Goal: Task Accomplishment & Management: Manage account settings

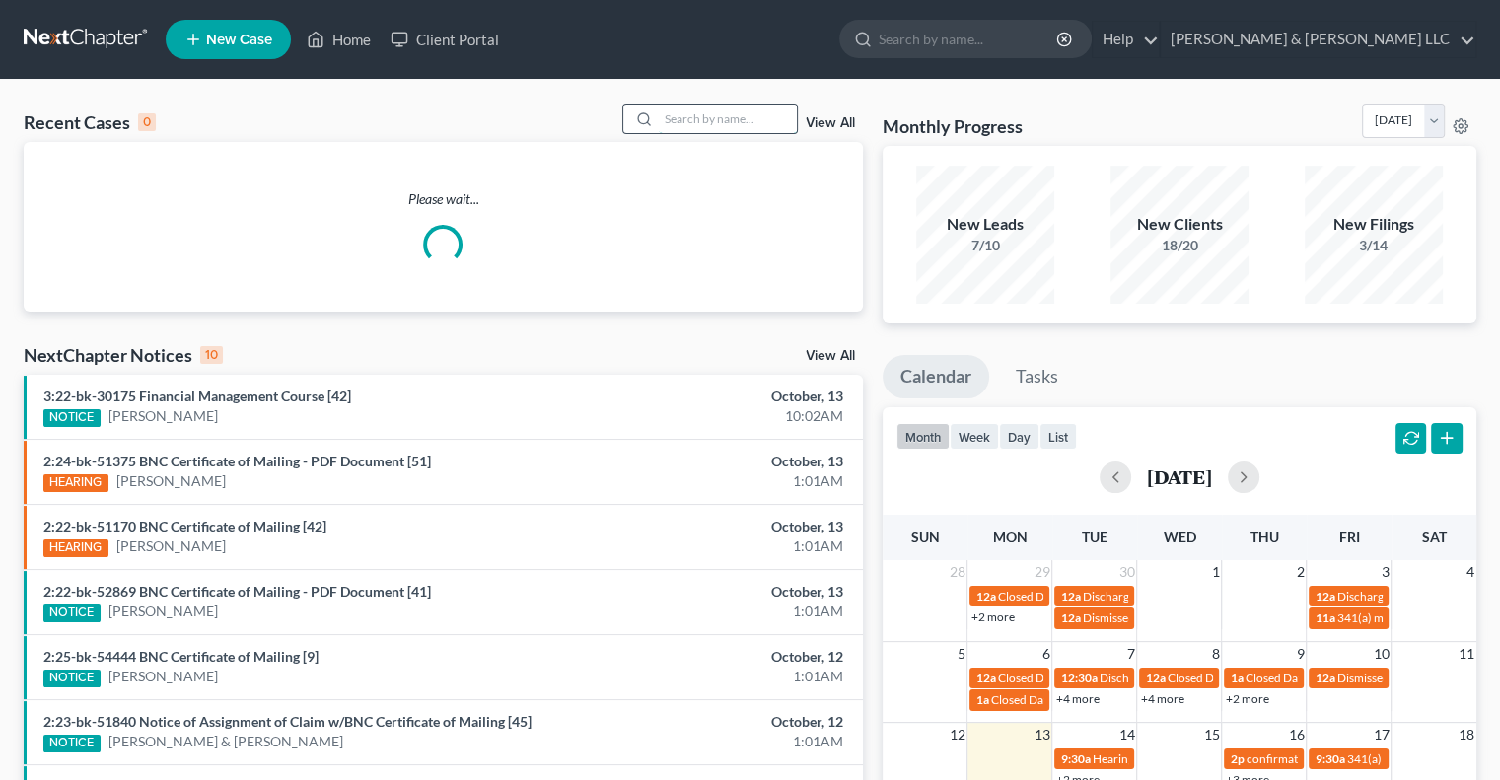
click at [710, 110] on input "search" at bounding box center [728, 119] width 138 height 29
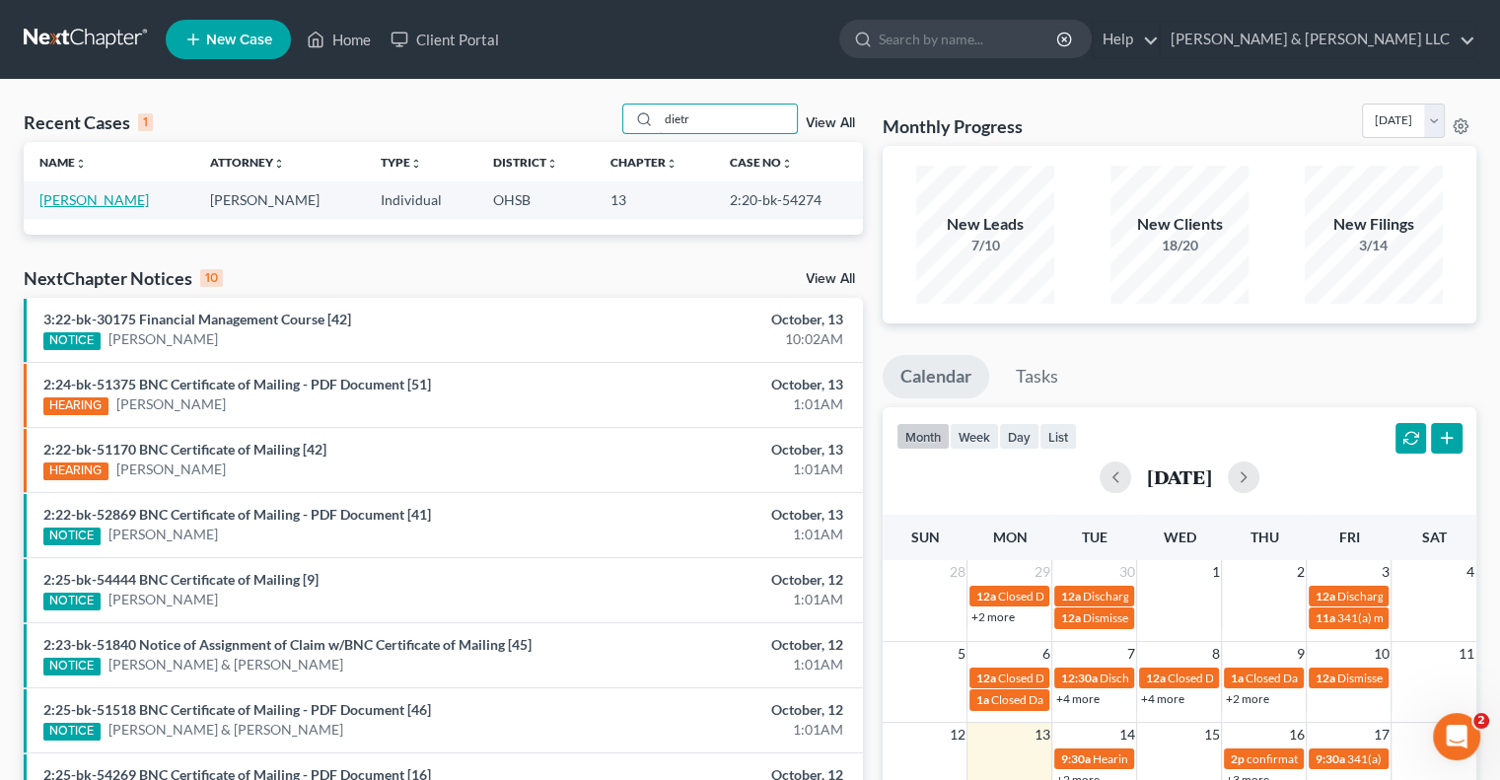
type input "dietr"
click at [88, 201] on link "[PERSON_NAME]" at bounding box center [94, 199] width 110 height 17
select select "3"
select select "1"
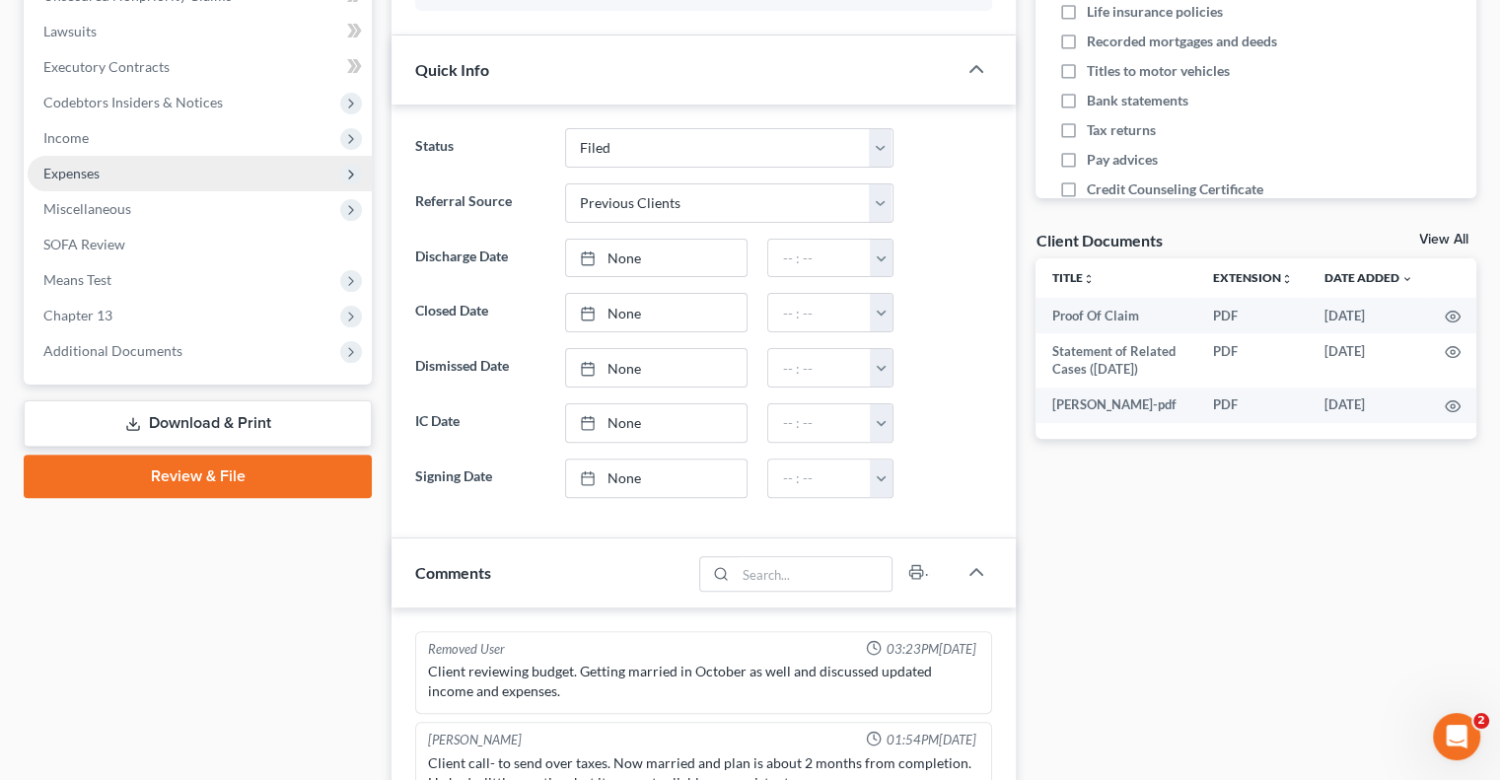
scroll to position [395, 0]
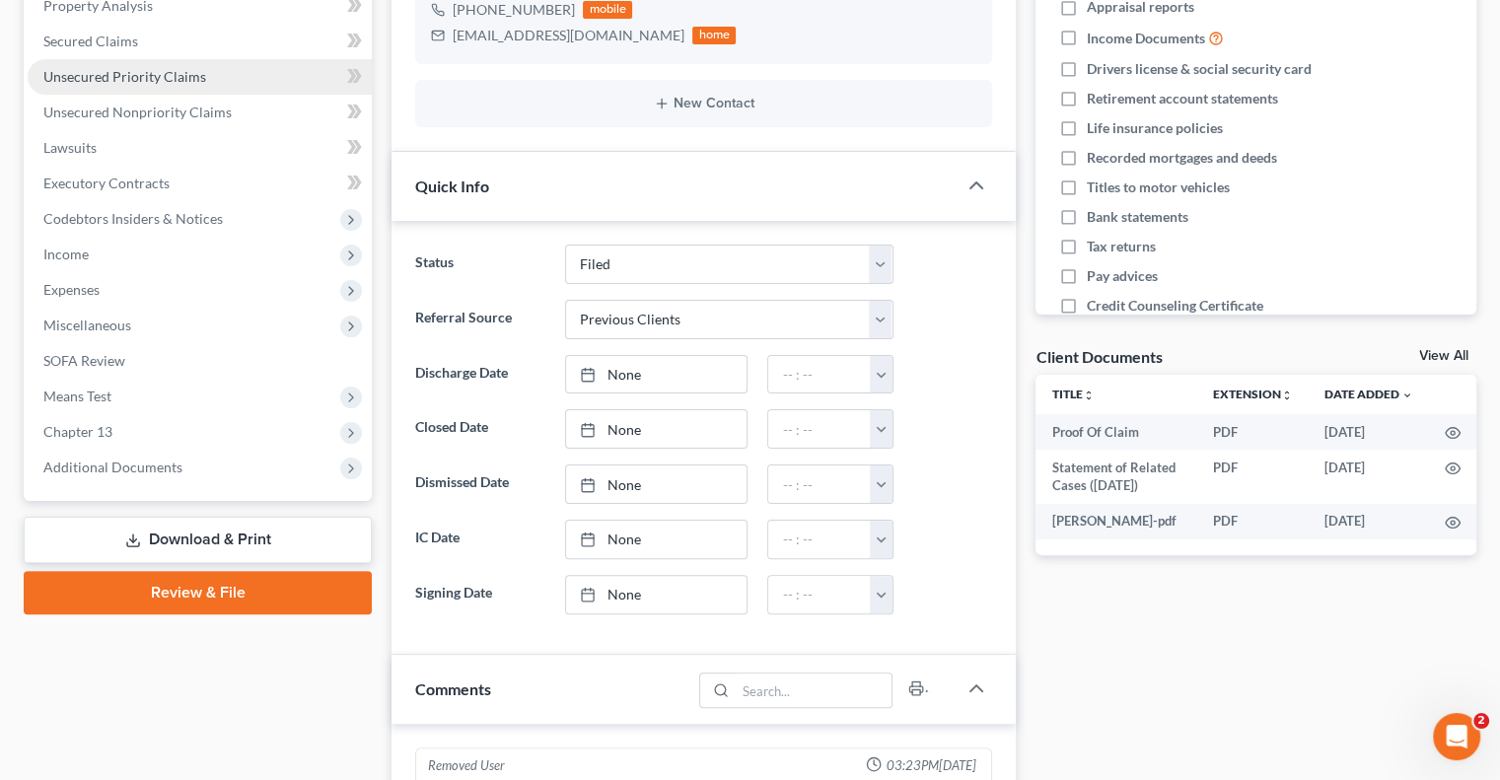
click at [112, 82] on span "Unsecured Priority Claims" at bounding box center [124, 76] width 163 height 17
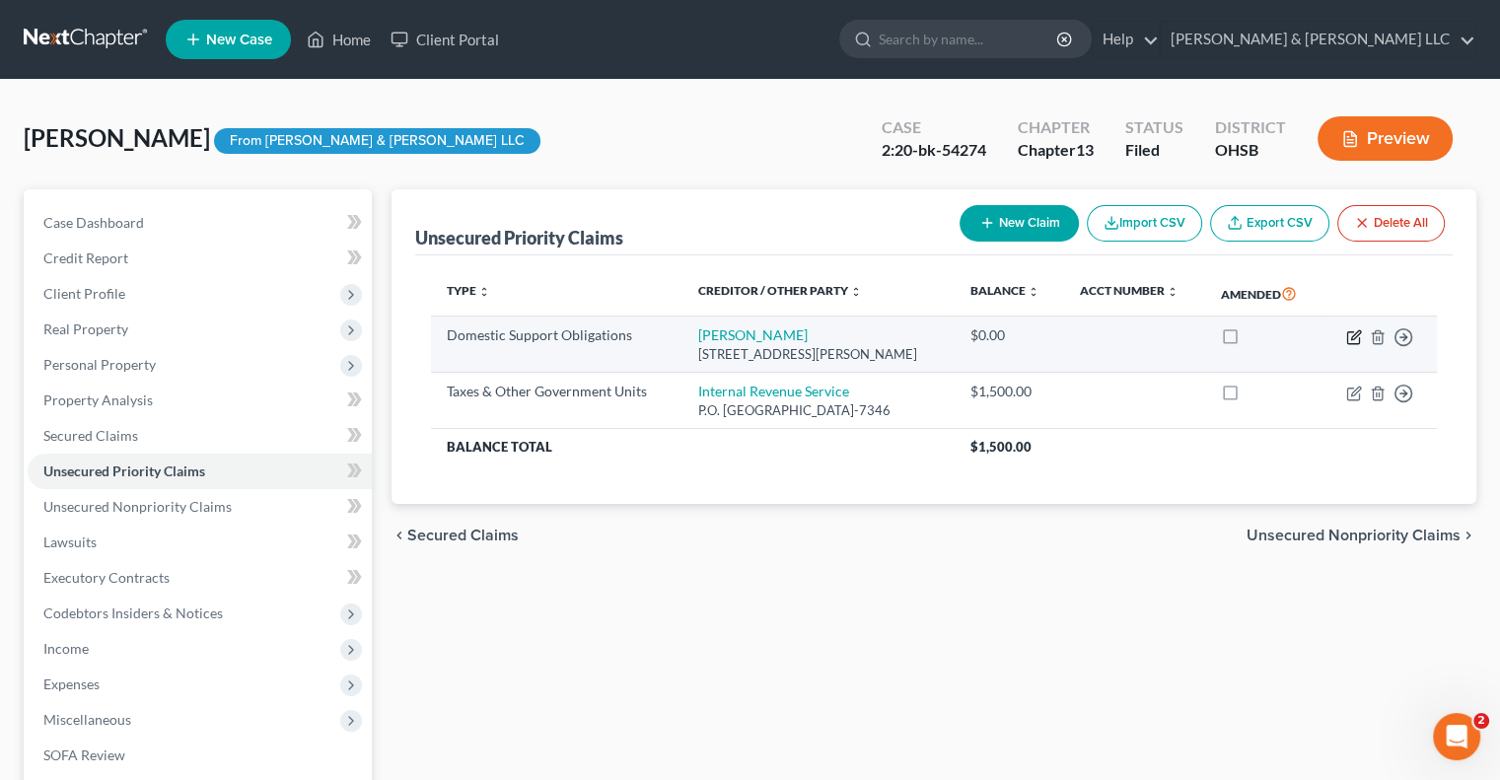
click at [1352, 342] on icon "button" at bounding box center [1354, 337] width 12 height 12
select select "36"
select select "0"
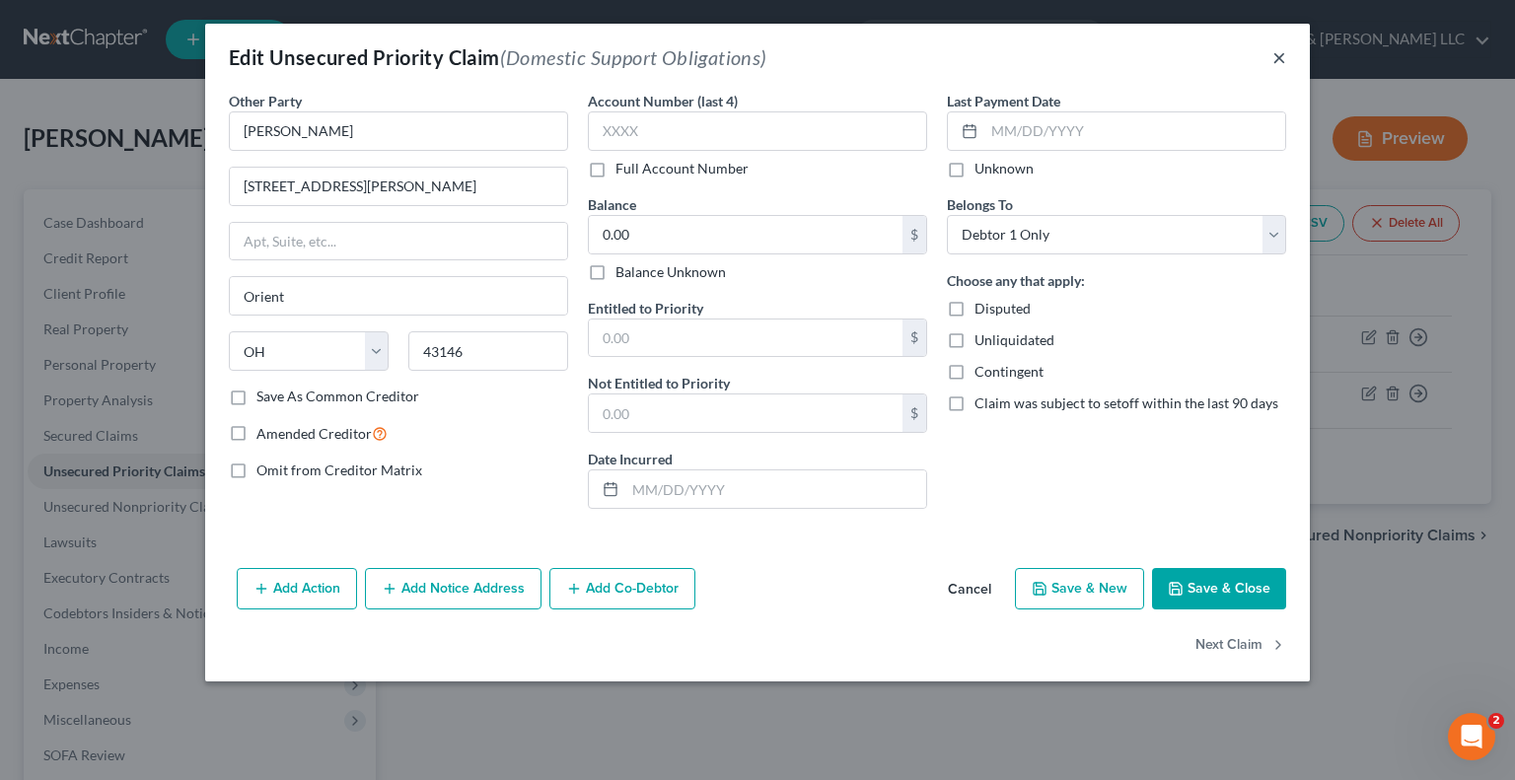
click at [1279, 62] on button "×" at bounding box center [1280, 57] width 14 height 24
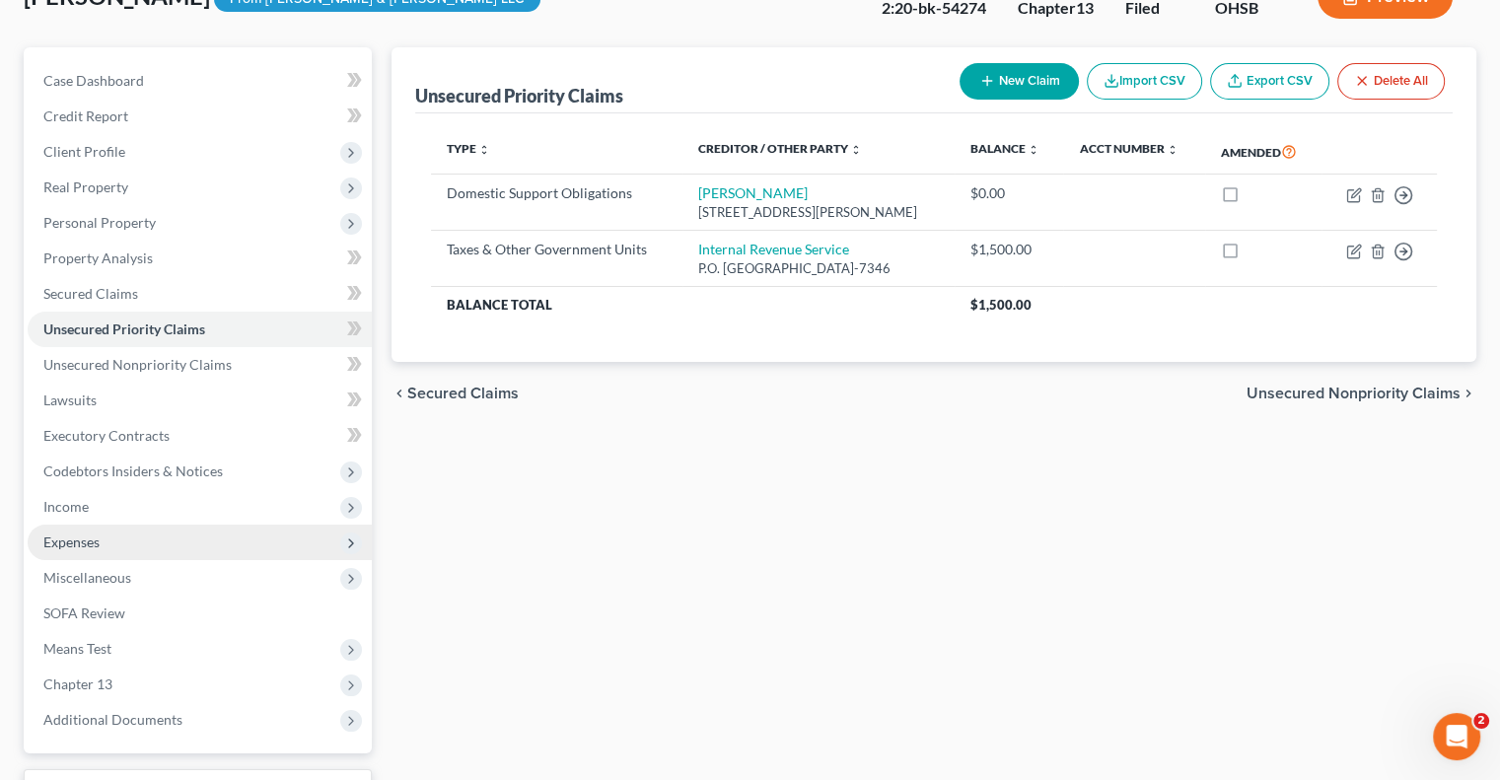
scroll to position [302, 0]
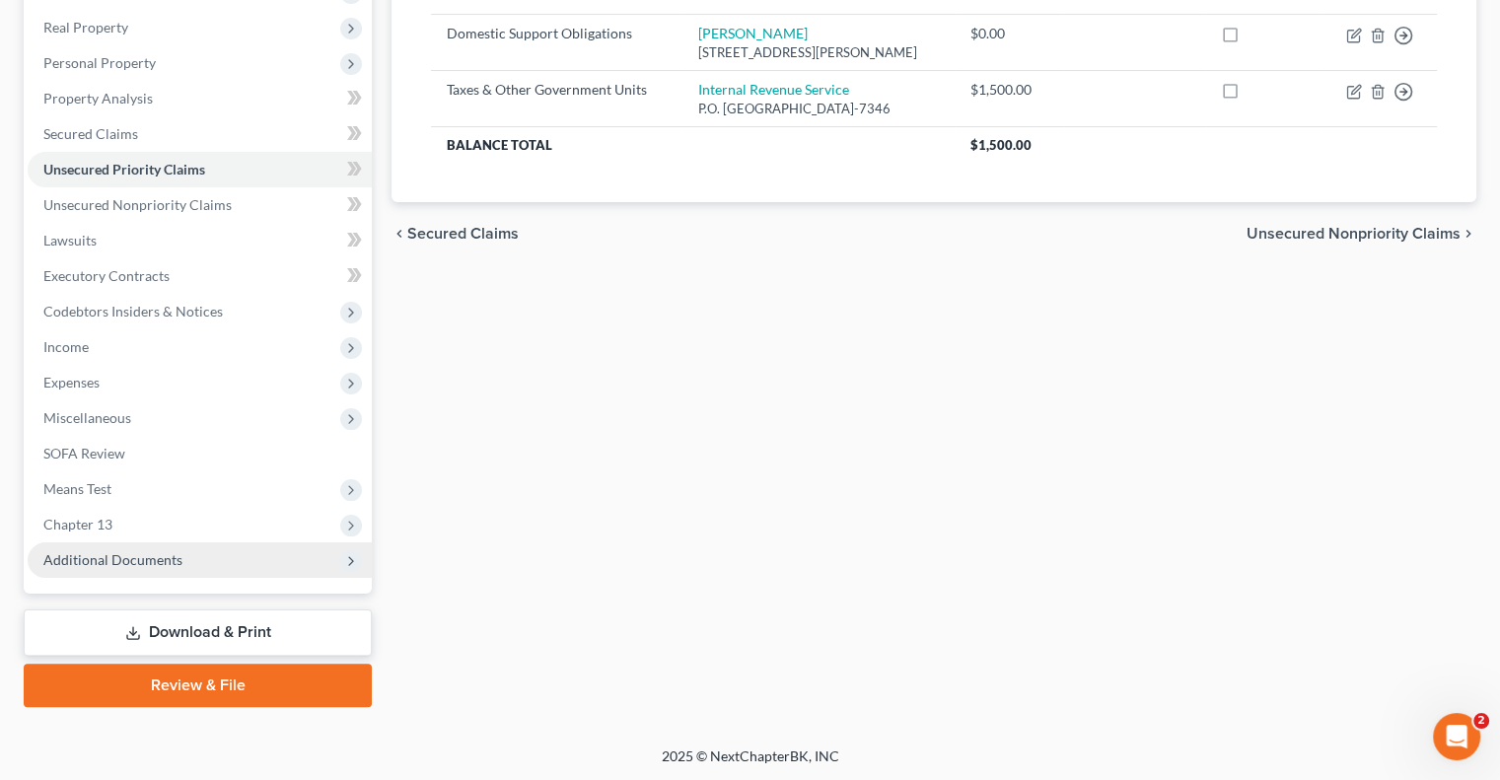
click at [130, 559] on span "Additional Documents" at bounding box center [112, 559] width 139 height 17
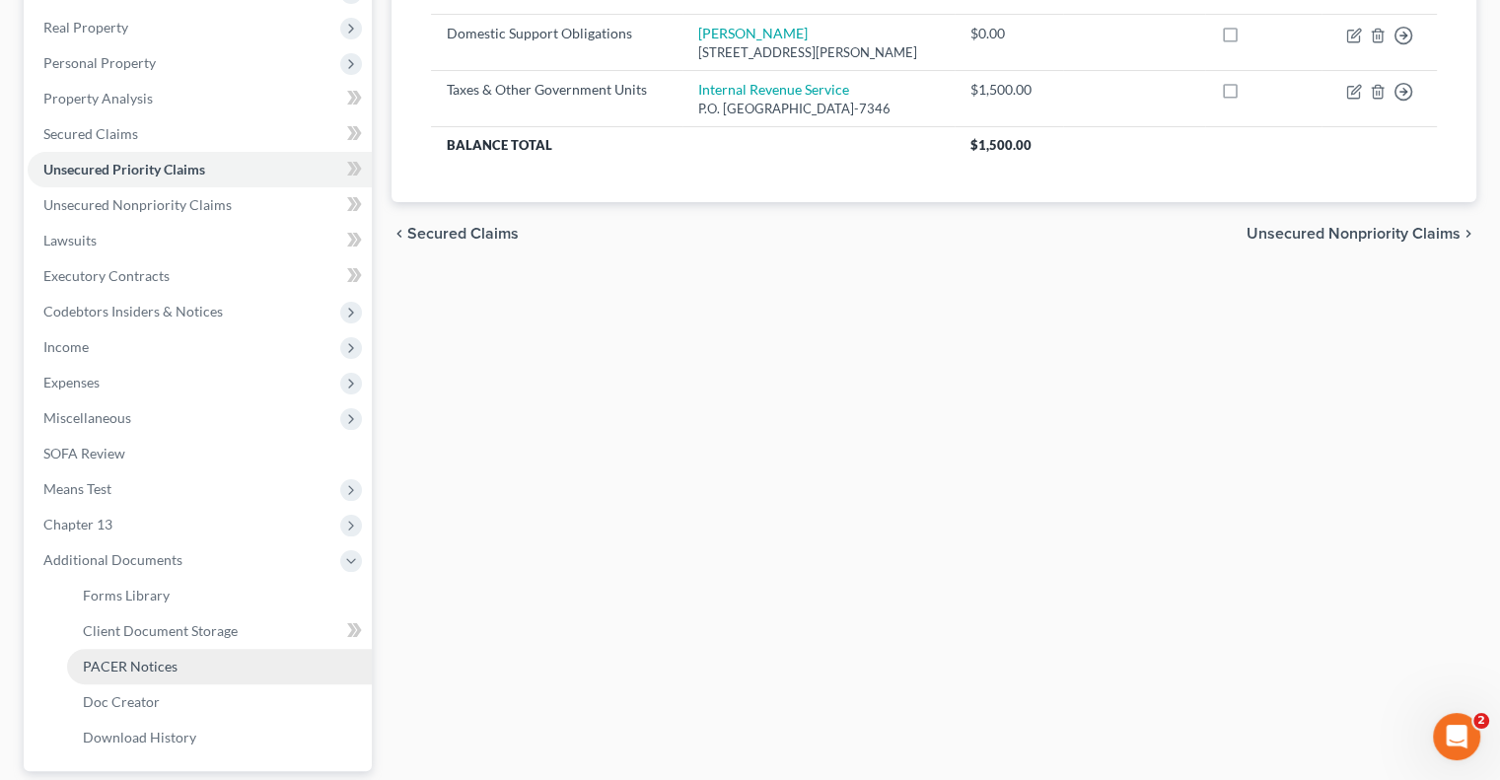
click at [142, 660] on span "PACER Notices" at bounding box center [130, 666] width 95 height 17
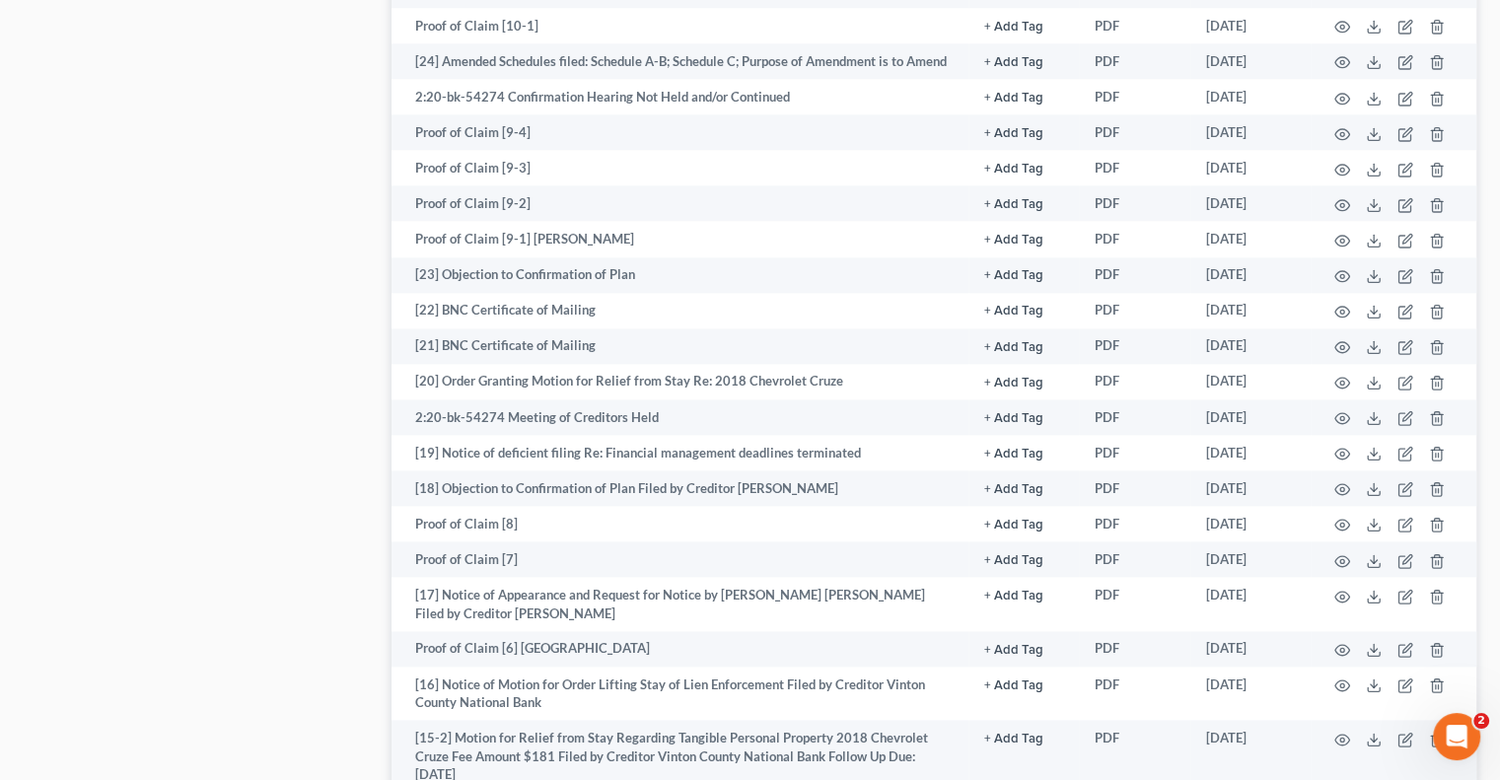
scroll to position [2884, 0]
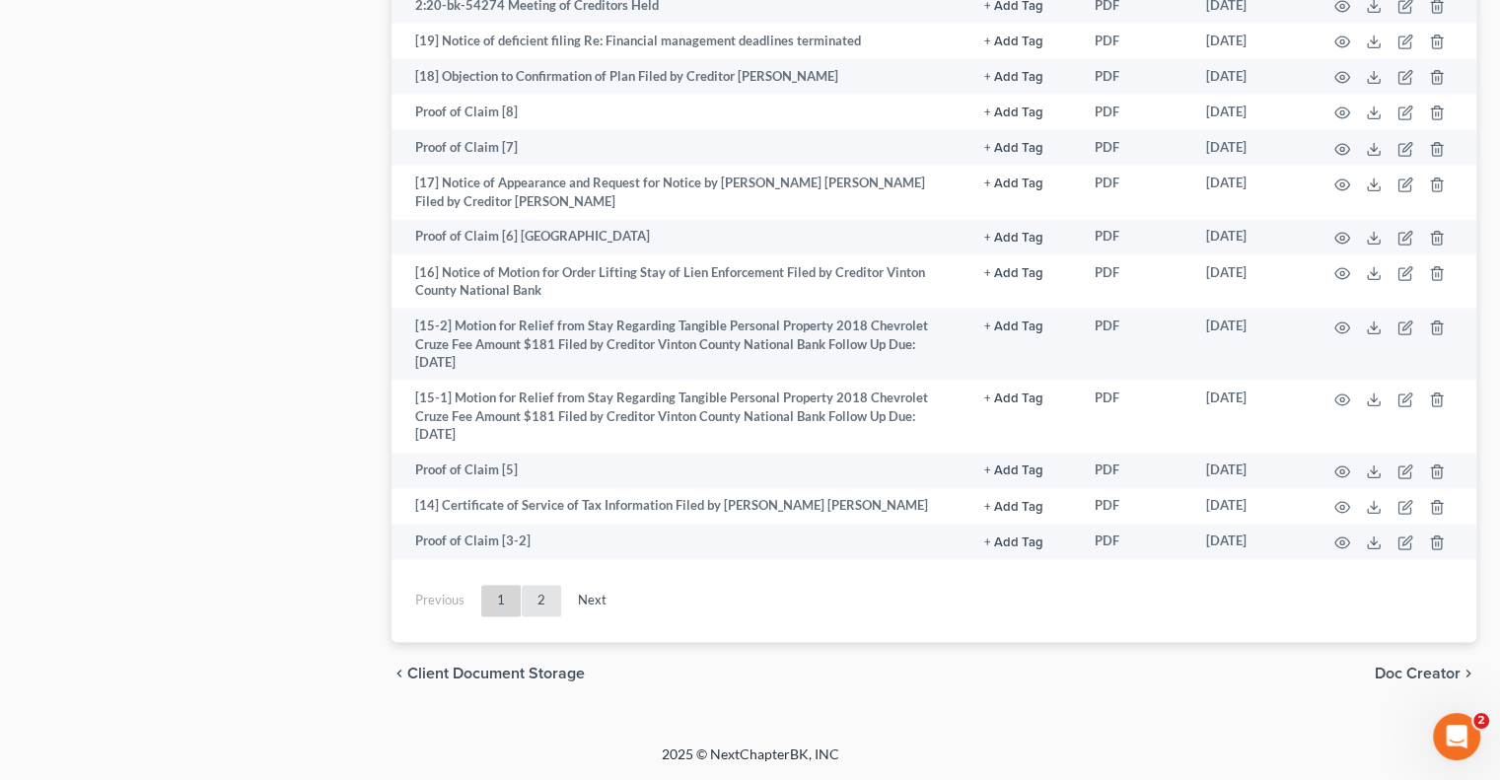
click at [548, 603] on link "2" at bounding box center [541, 601] width 39 height 32
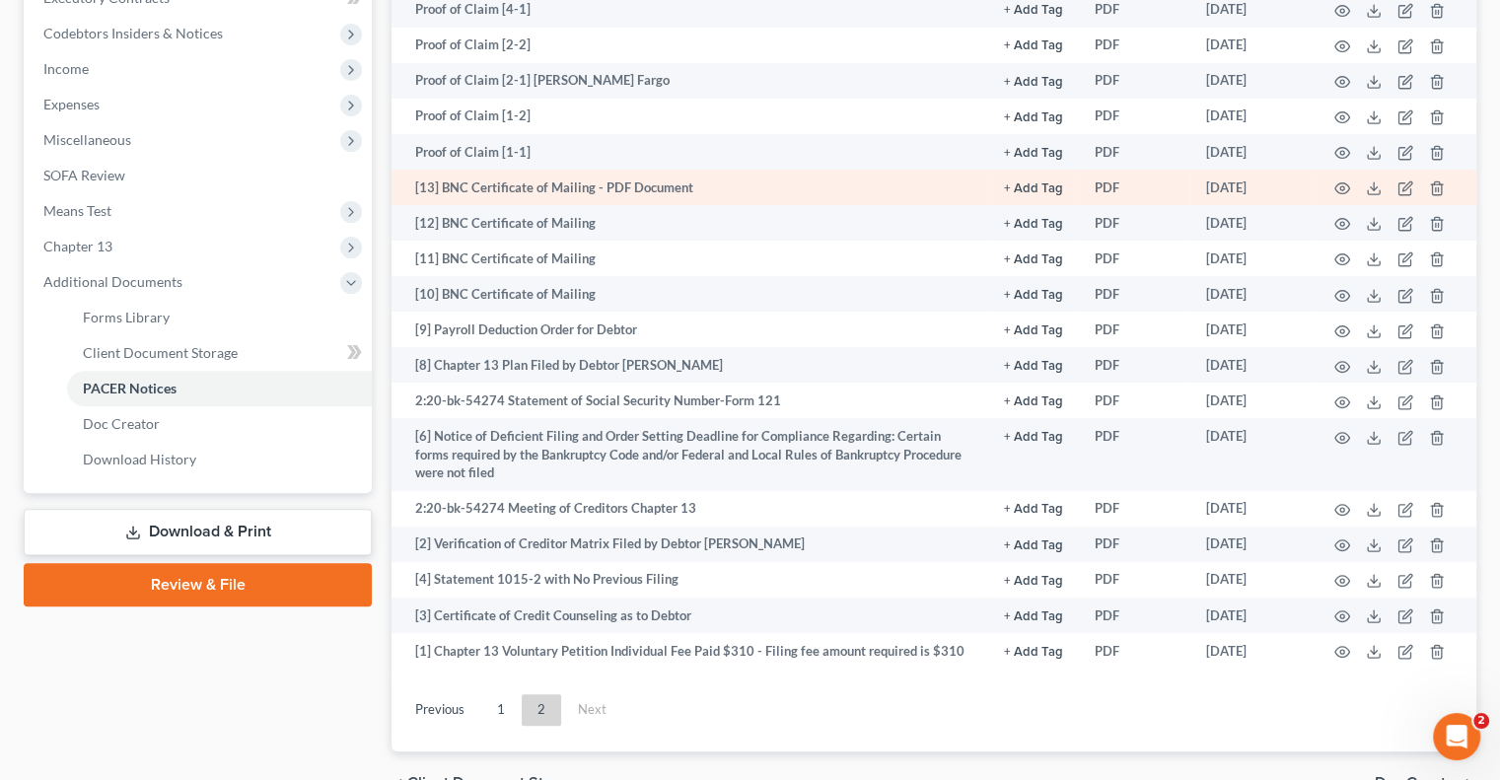
scroll to position [596, 0]
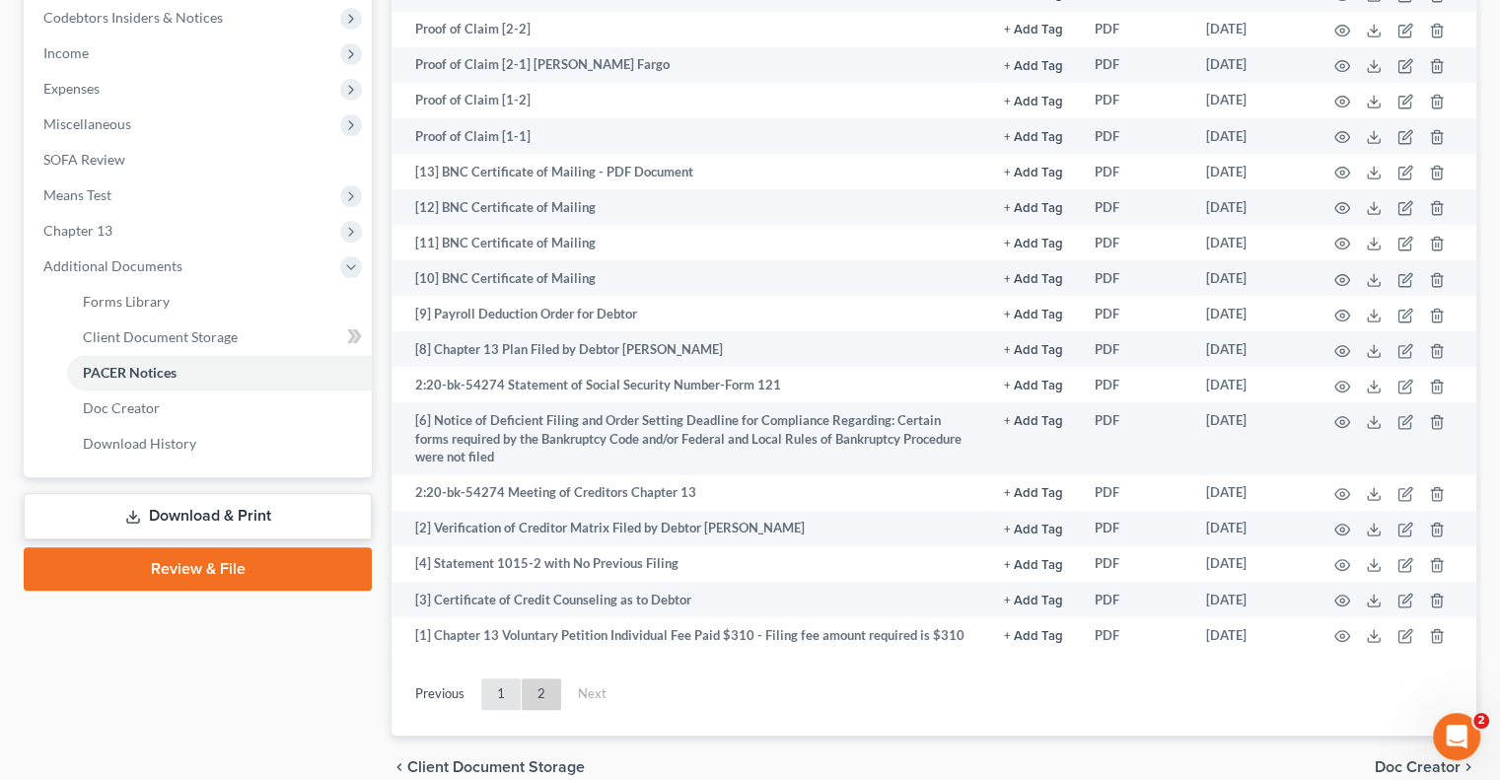
click at [503, 694] on link "1" at bounding box center [500, 695] width 39 height 32
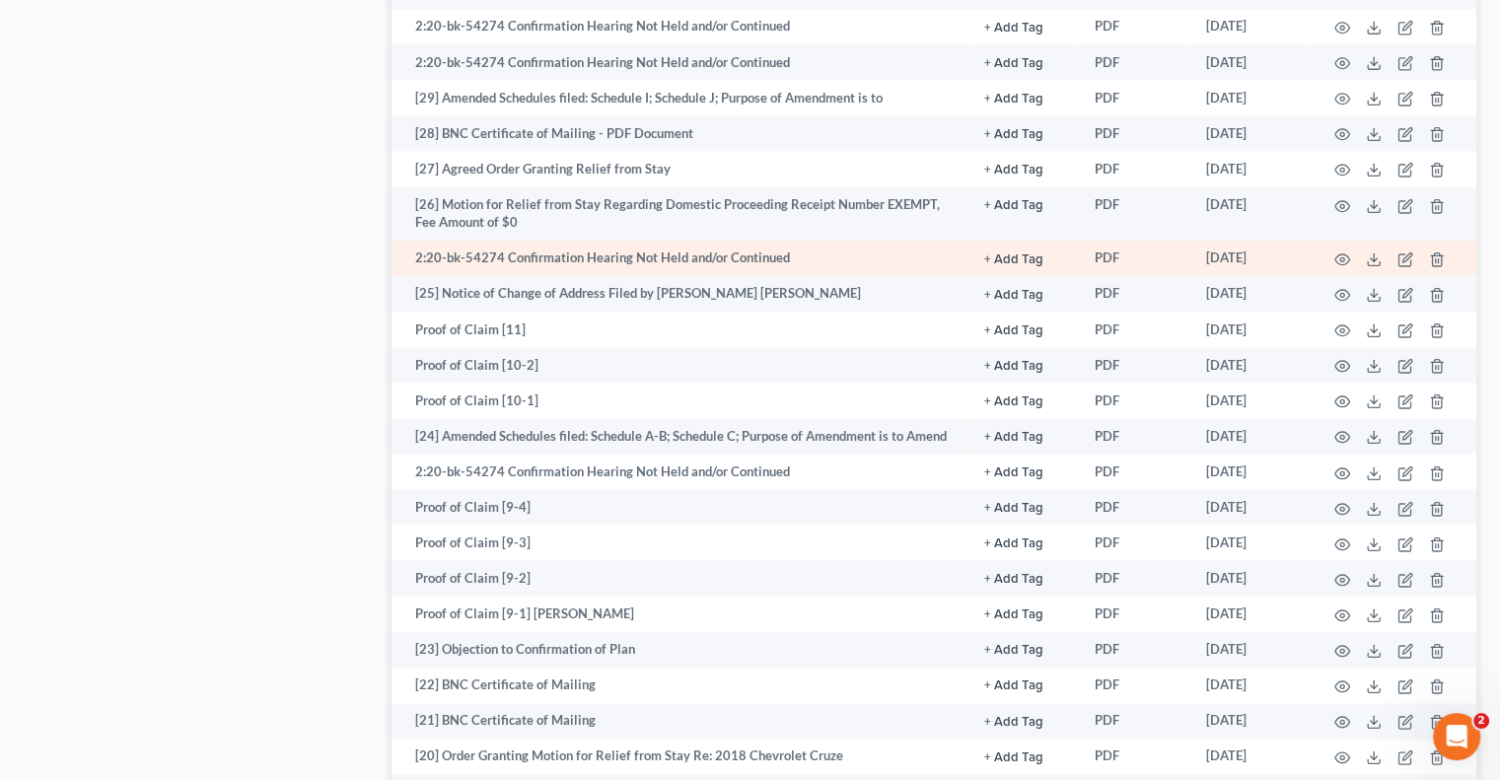
scroll to position [2174, 0]
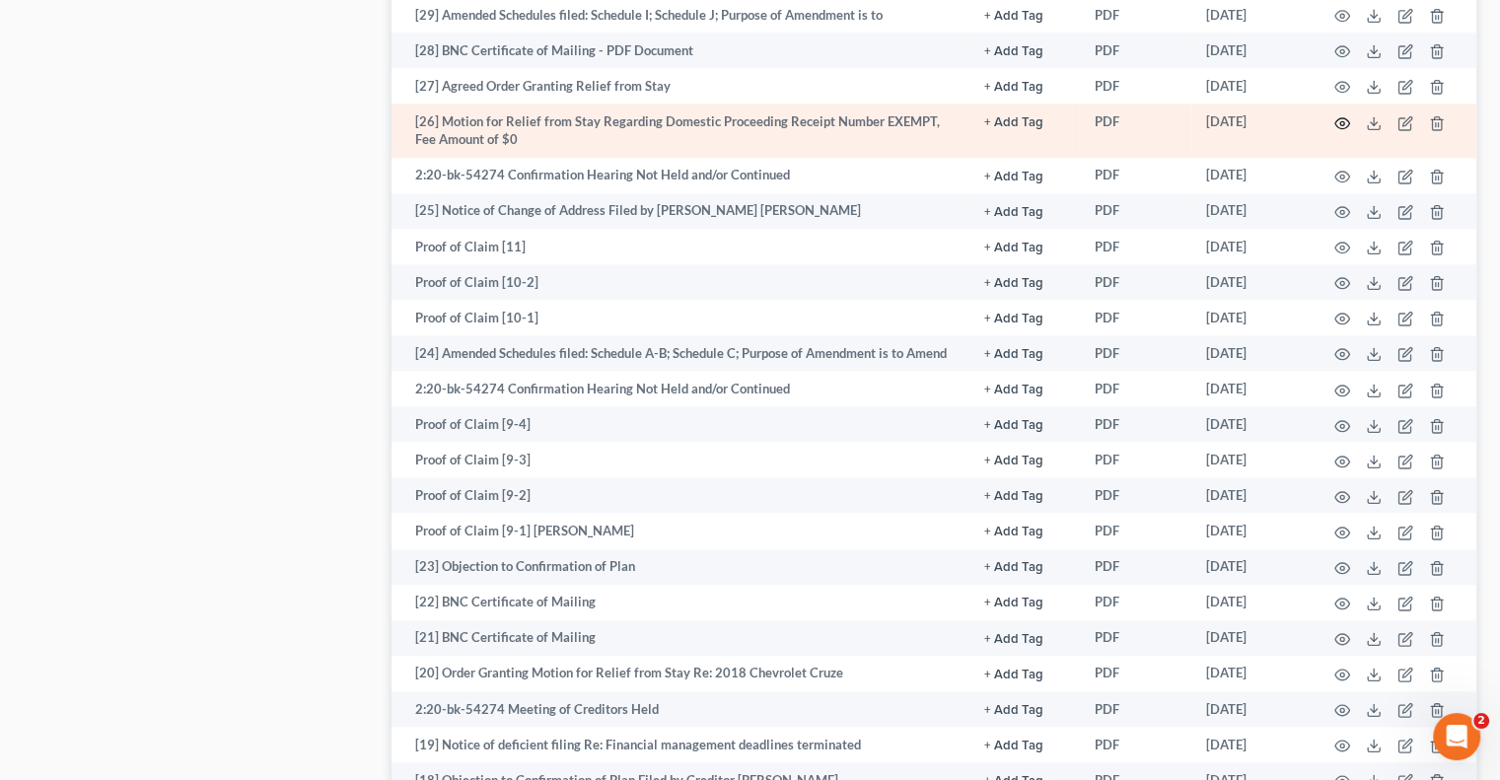
click at [1343, 115] on icon "button" at bounding box center [1343, 123] width 16 height 16
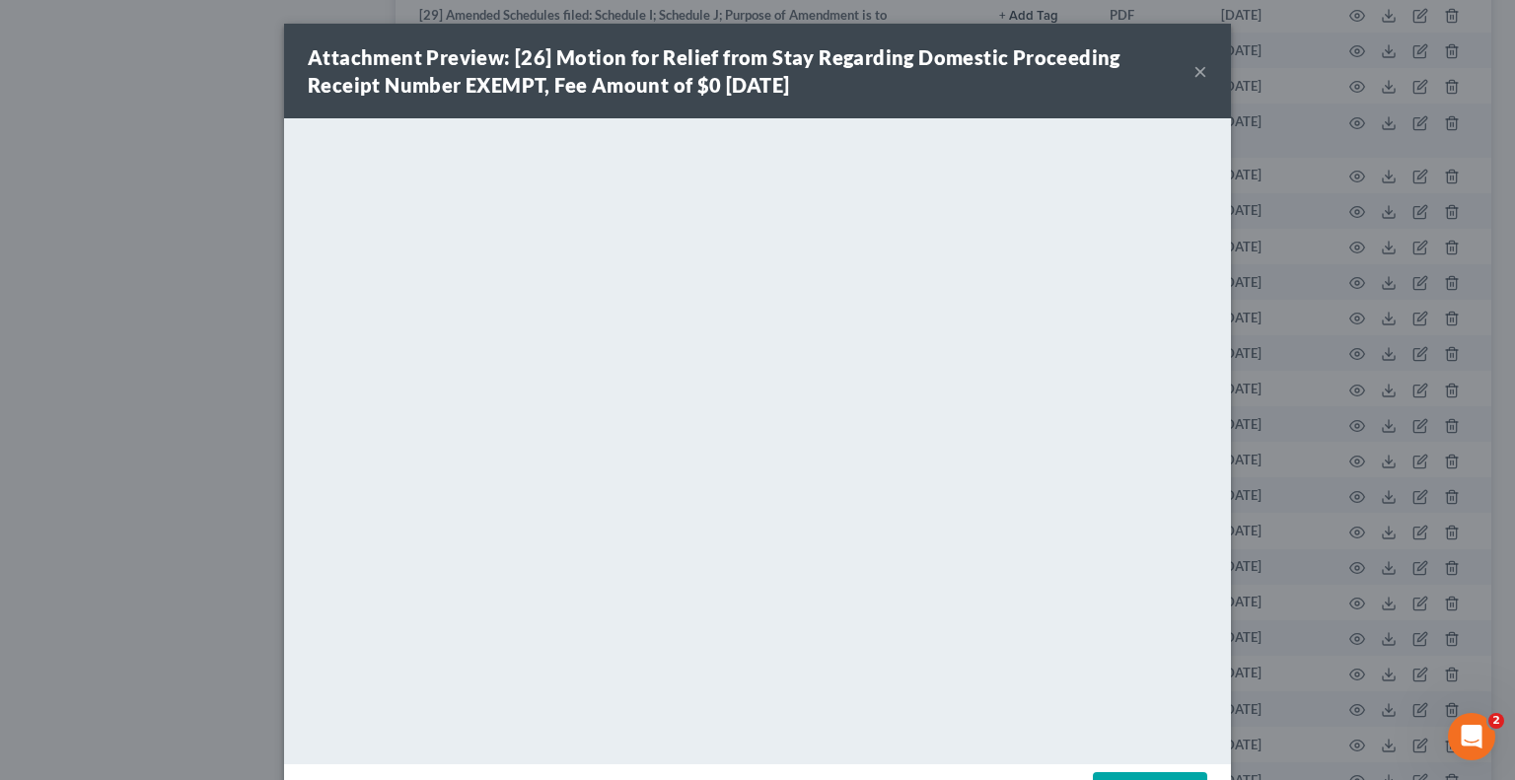
click at [1195, 66] on button "×" at bounding box center [1201, 71] width 14 height 24
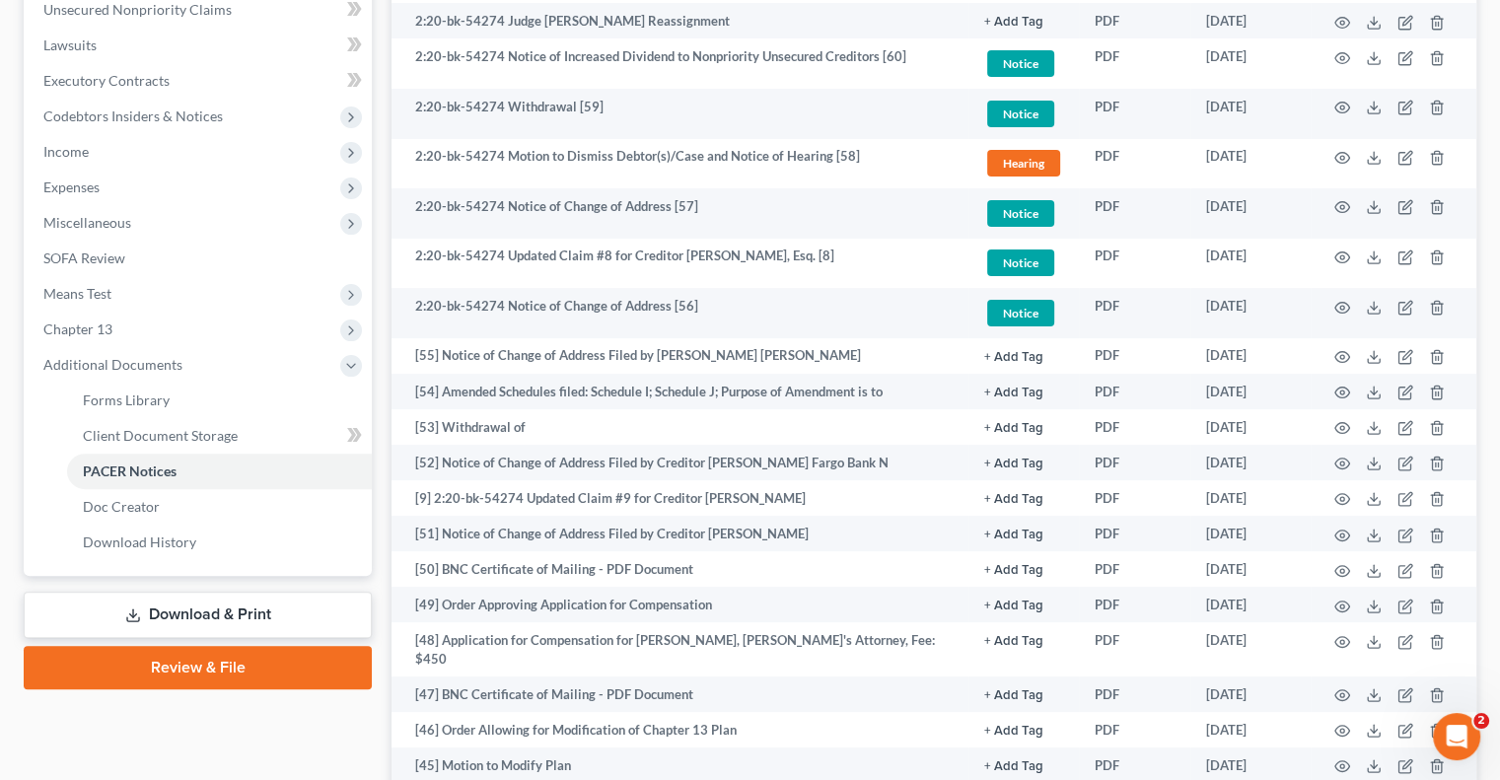
scroll to position [0, 0]
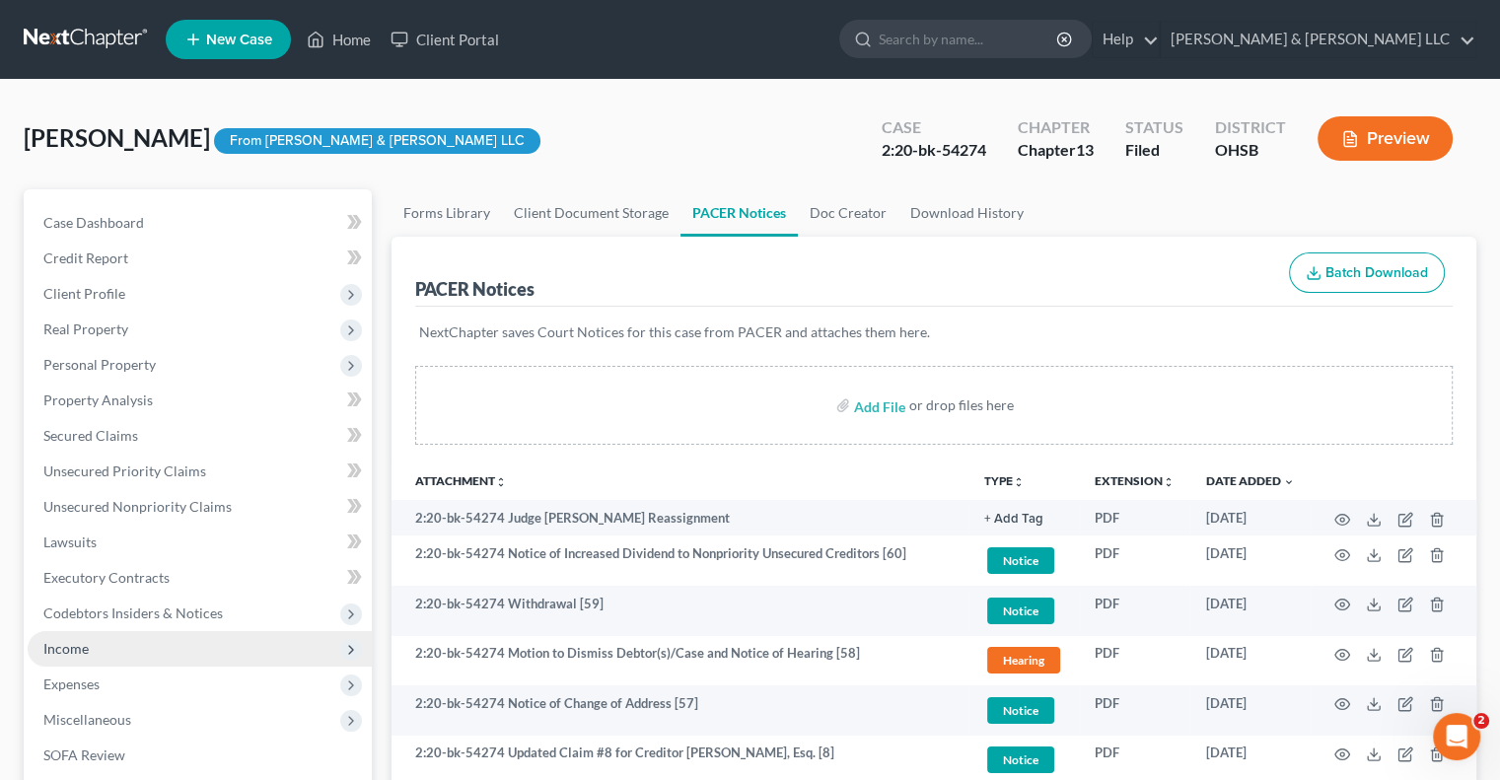
click at [75, 650] on span "Income" at bounding box center [65, 648] width 45 height 17
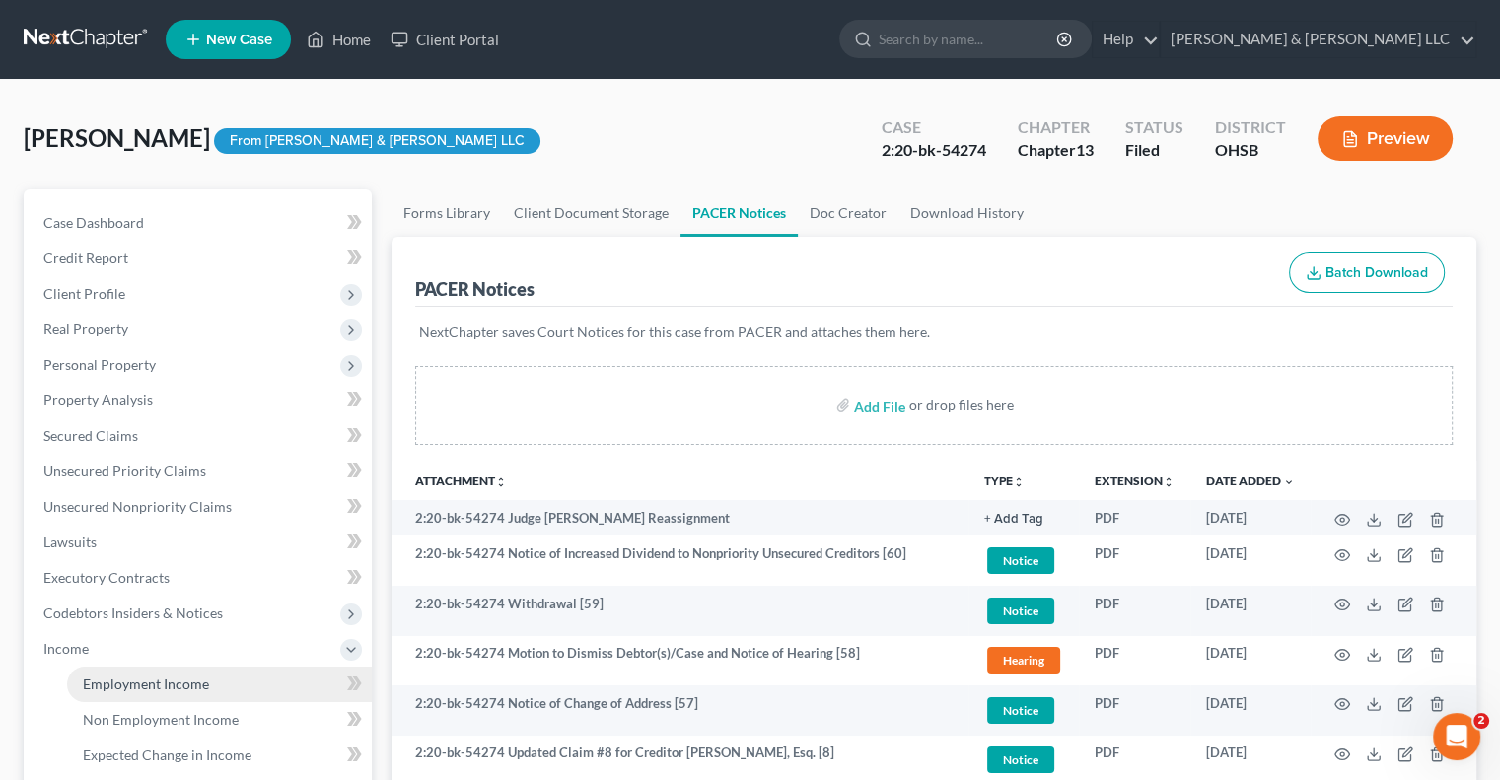
click at [150, 684] on span "Employment Income" at bounding box center [146, 684] width 126 height 17
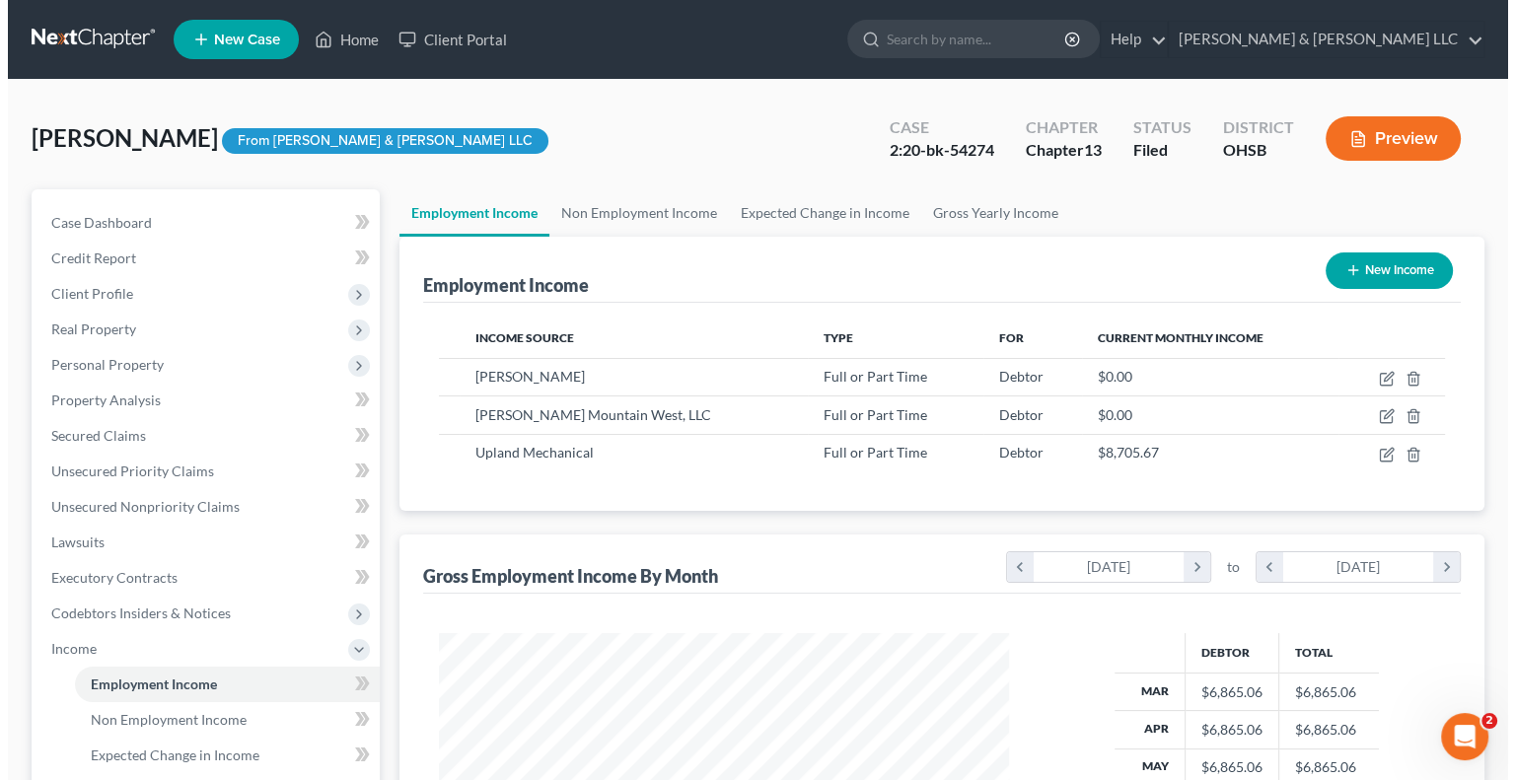
scroll to position [351, 609]
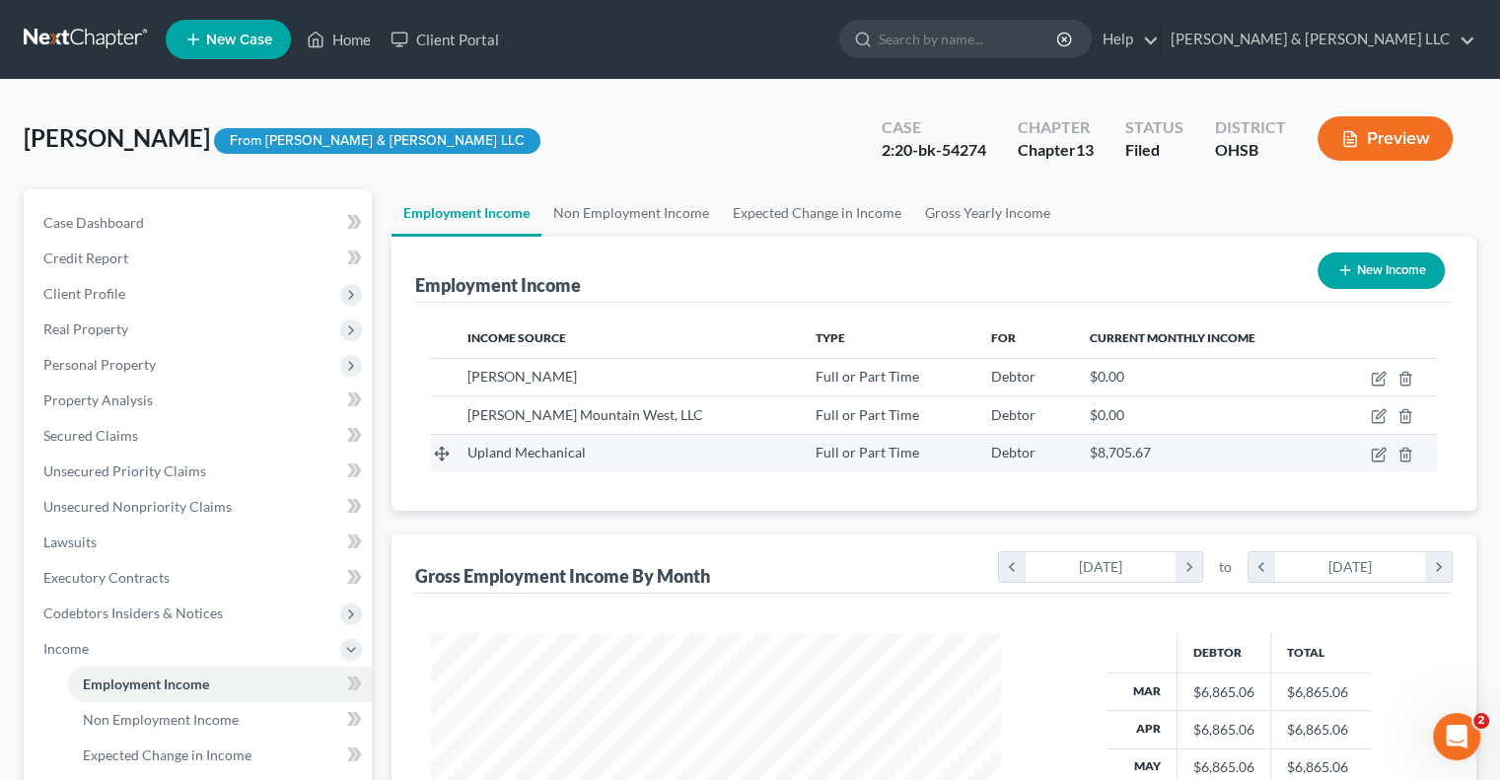
click at [1374, 441] on td at bounding box center [1384, 452] width 107 height 37
click at [1389, 451] on td at bounding box center [1384, 452] width 107 height 37
click at [1378, 450] on icon "button" at bounding box center [1379, 455] width 16 height 16
select select "0"
select select "21"
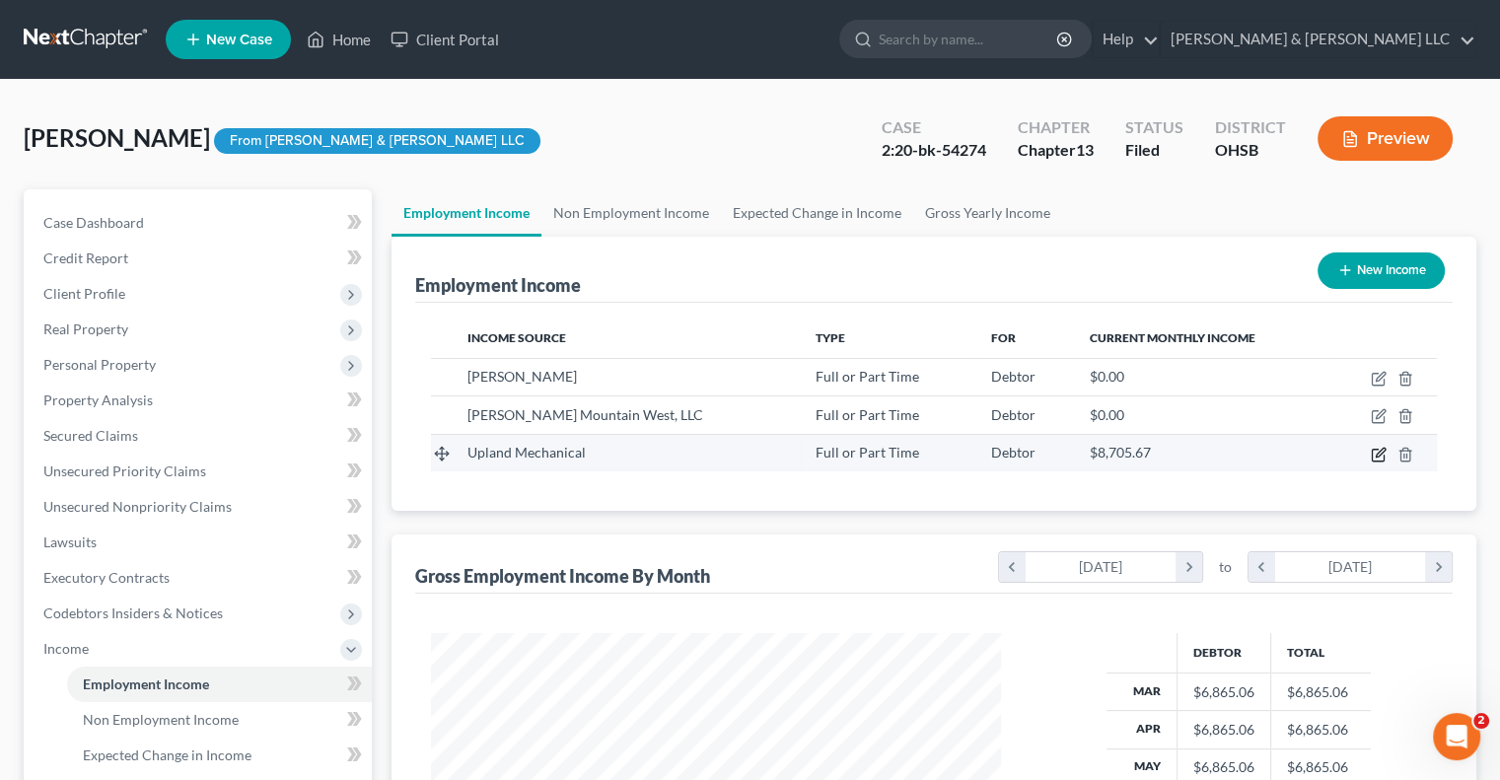
select select "3"
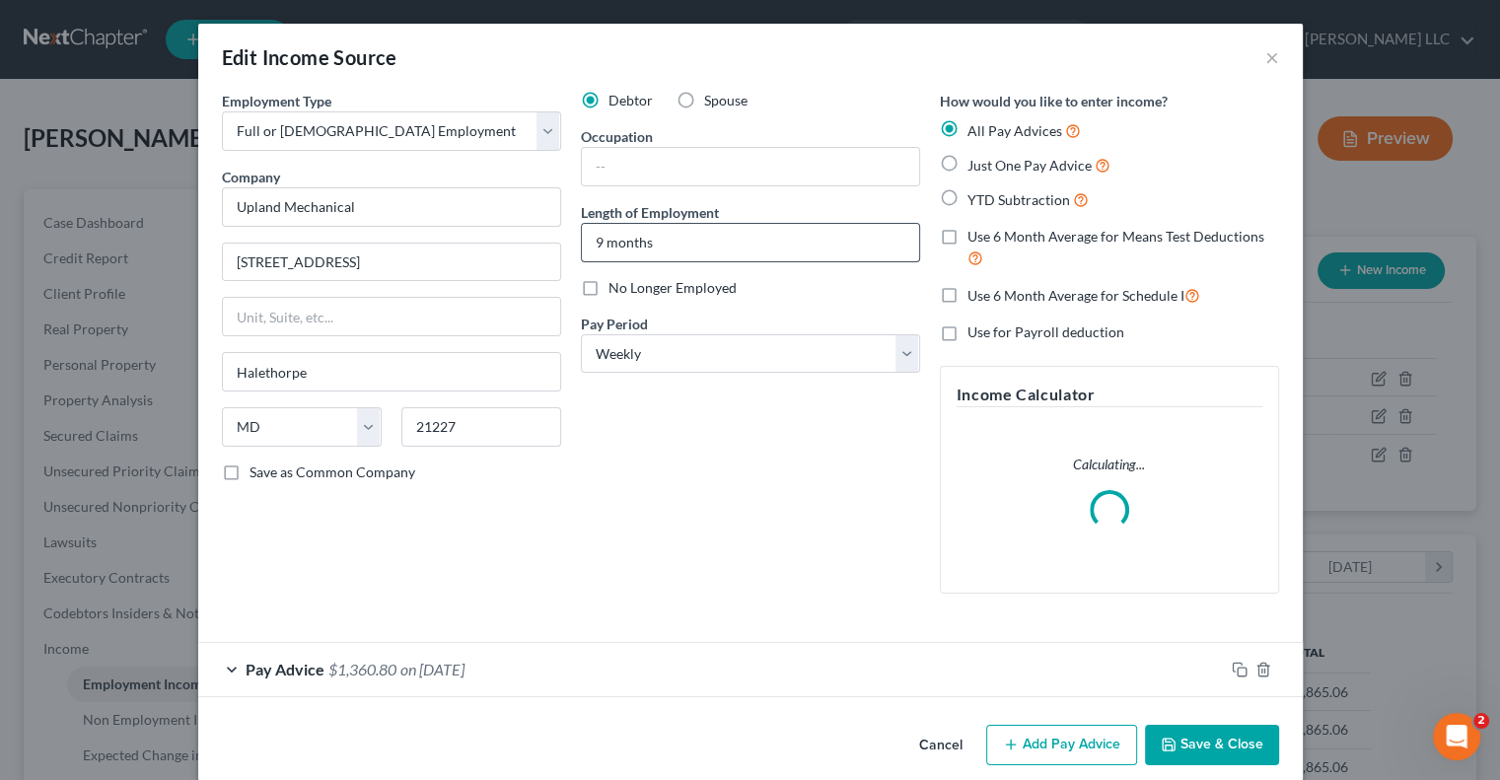
scroll to position [351, 616]
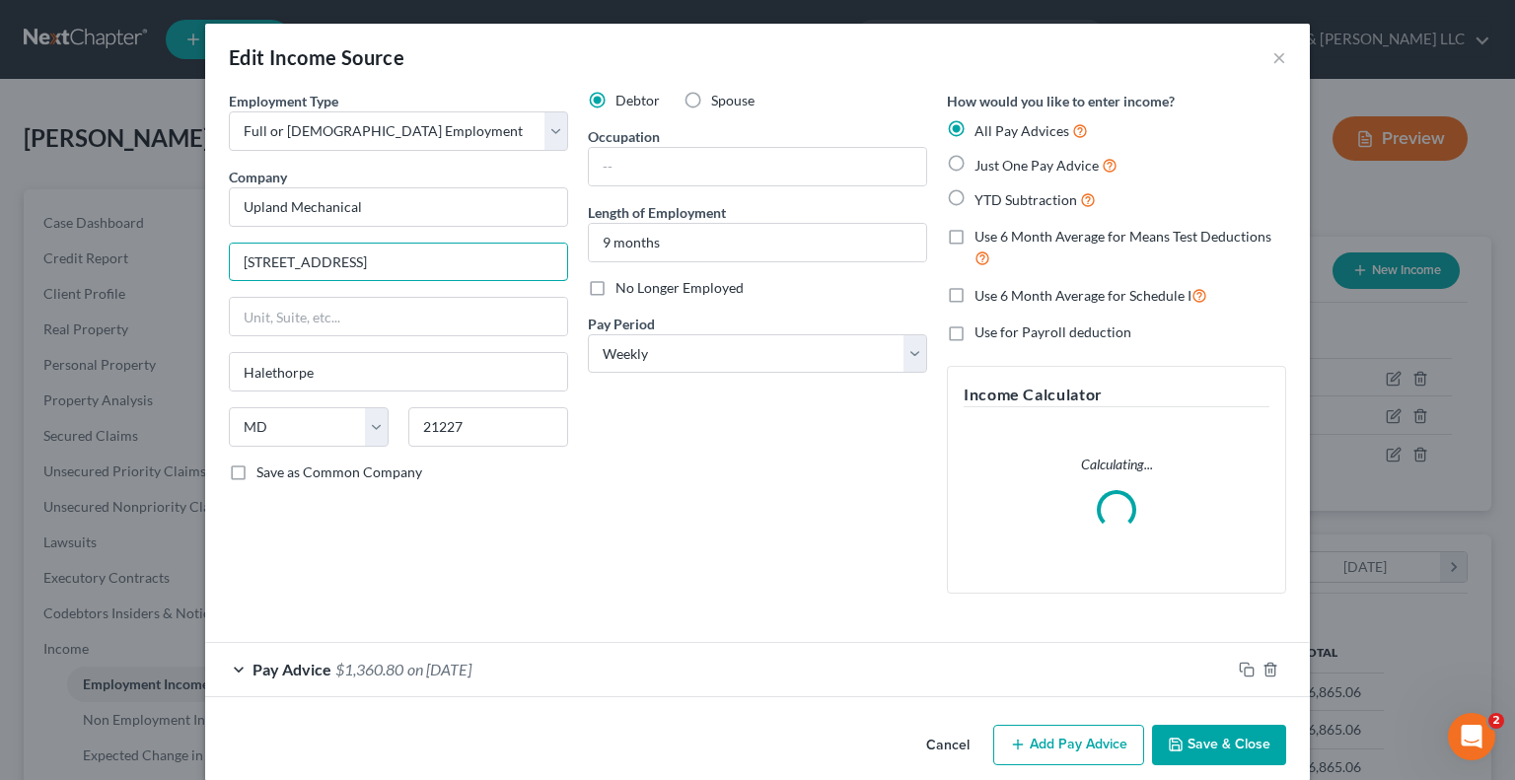
drag, startPoint x: 408, startPoint y: 268, endPoint x: 157, endPoint y: 270, distance: 251.6
click at [157, 270] on div "Edit Income Source × Employment Type * Select Full or [DEMOGRAPHIC_DATA] Employ…" at bounding box center [757, 390] width 1515 height 780
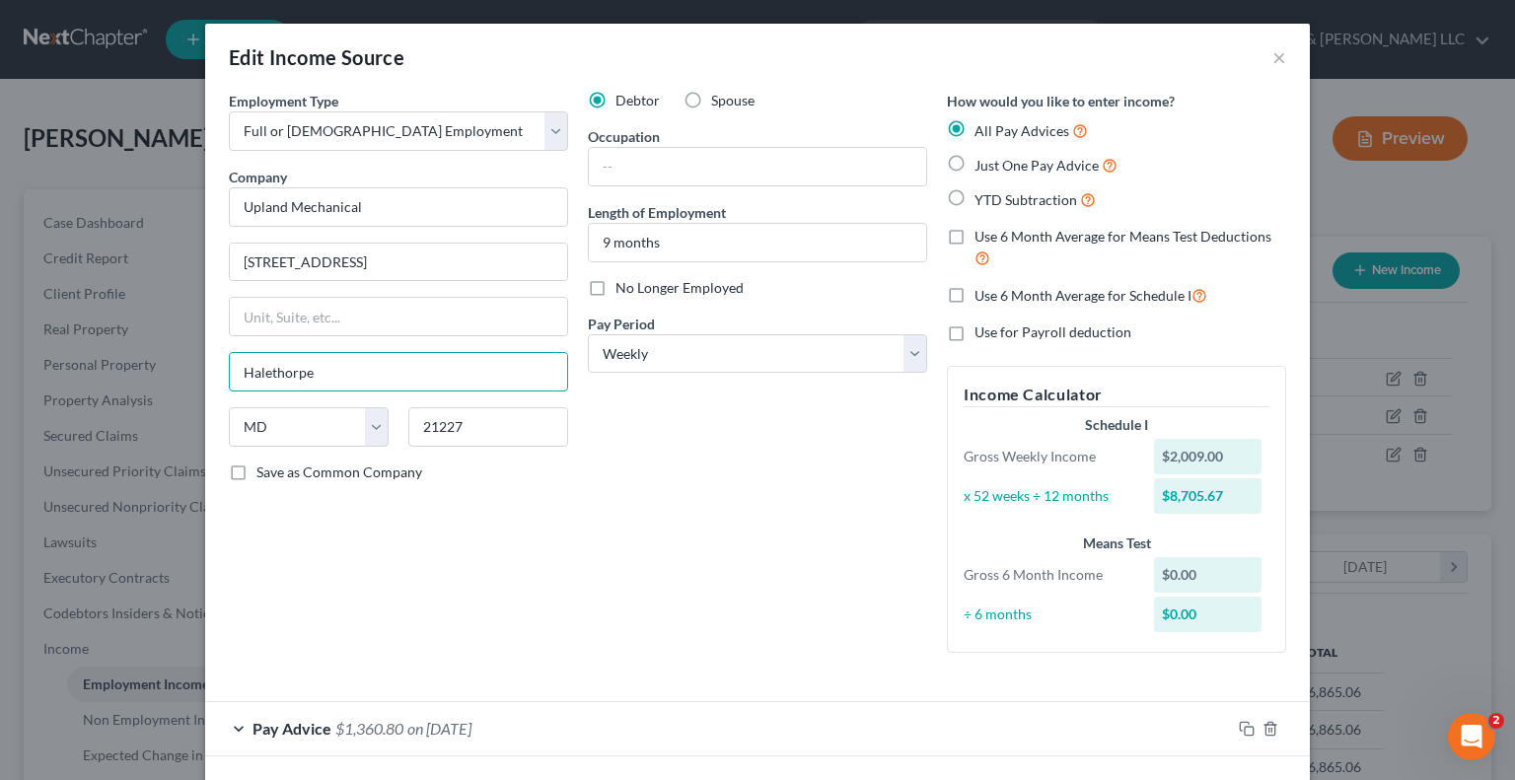
drag, startPoint x: 324, startPoint y: 370, endPoint x: 195, endPoint y: 363, distance: 128.4
click at [195, 363] on div "Edit Income Source × Employment Type * Select Full or [DEMOGRAPHIC_DATA] Employ…" at bounding box center [757, 390] width 1515 height 780
drag, startPoint x: 1271, startPoint y: 53, endPoint x: 869, endPoint y: 197, distance: 426.6
click at [1273, 54] on button "×" at bounding box center [1280, 57] width 14 height 24
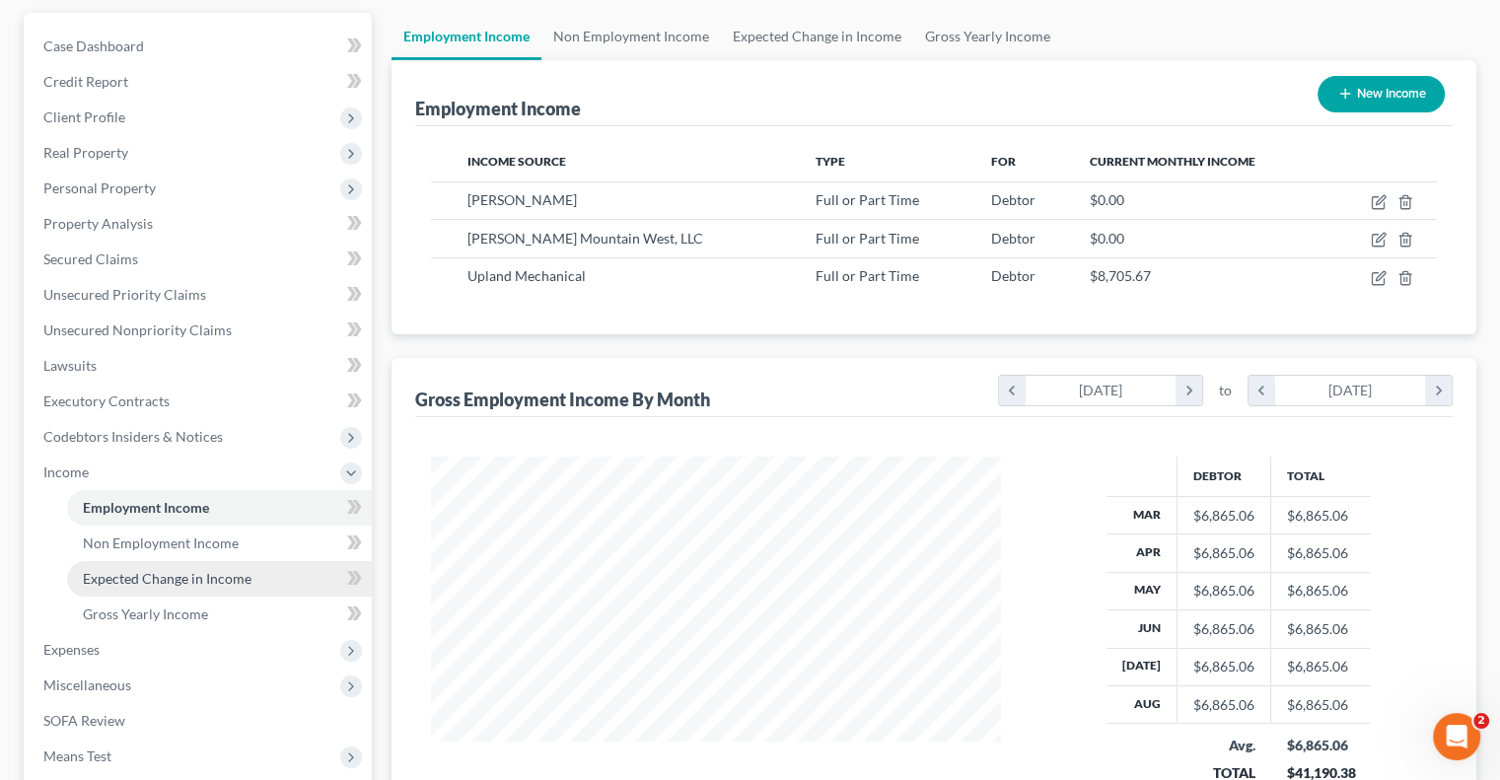
scroll to position [444, 0]
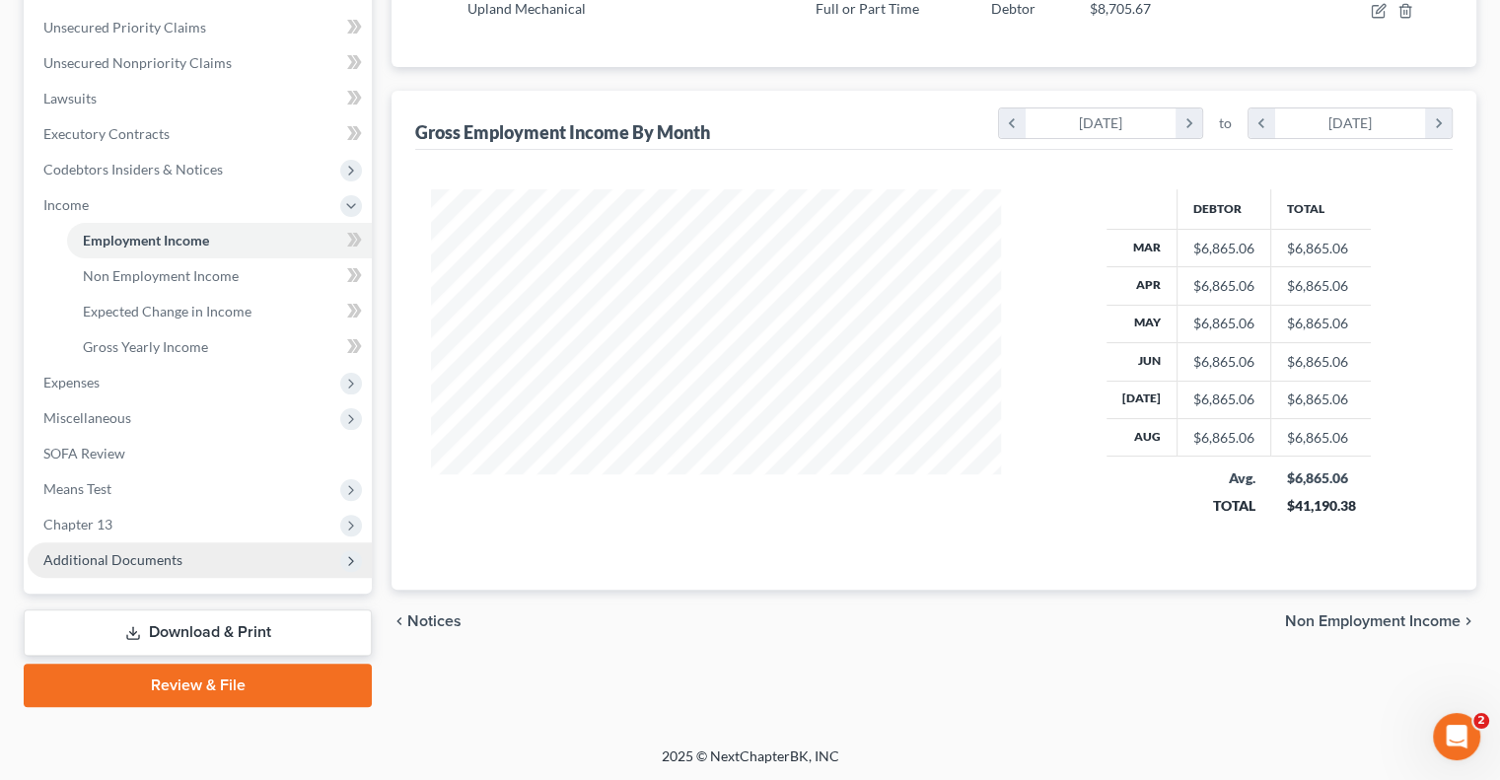
click at [165, 561] on span "Additional Documents" at bounding box center [112, 559] width 139 height 17
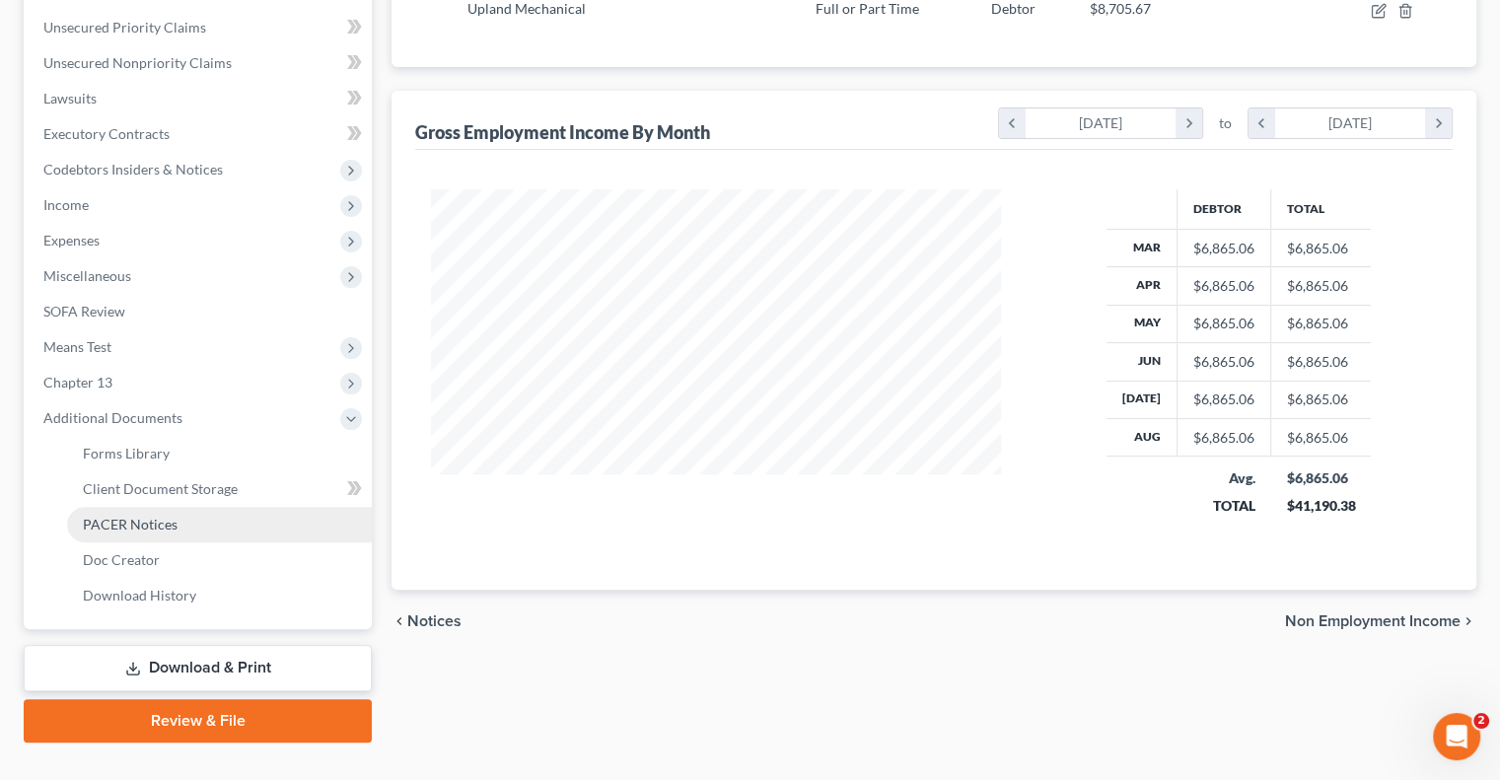
click at [149, 530] on span "PACER Notices" at bounding box center [130, 524] width 95 height 17
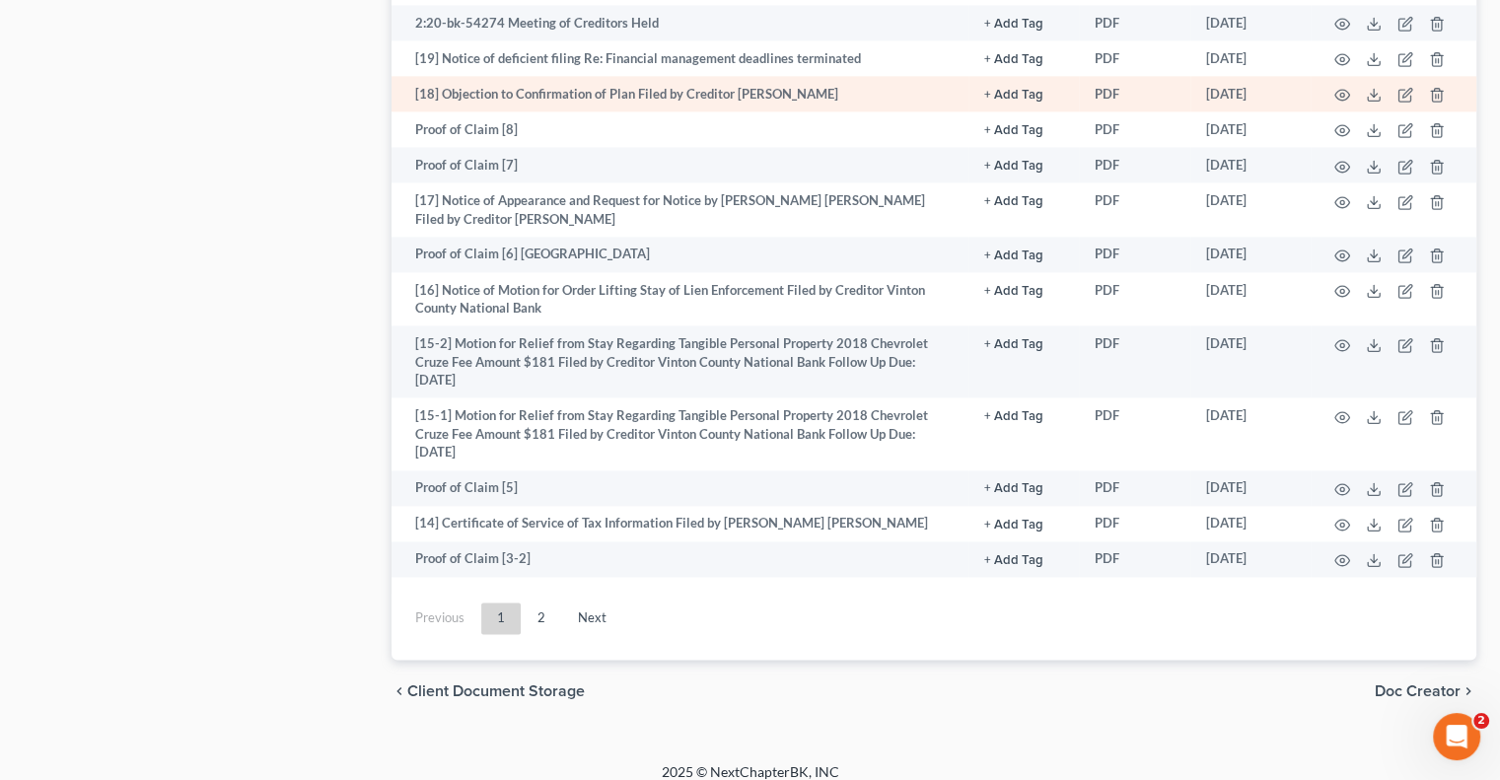
scroll to position [2884, 0]
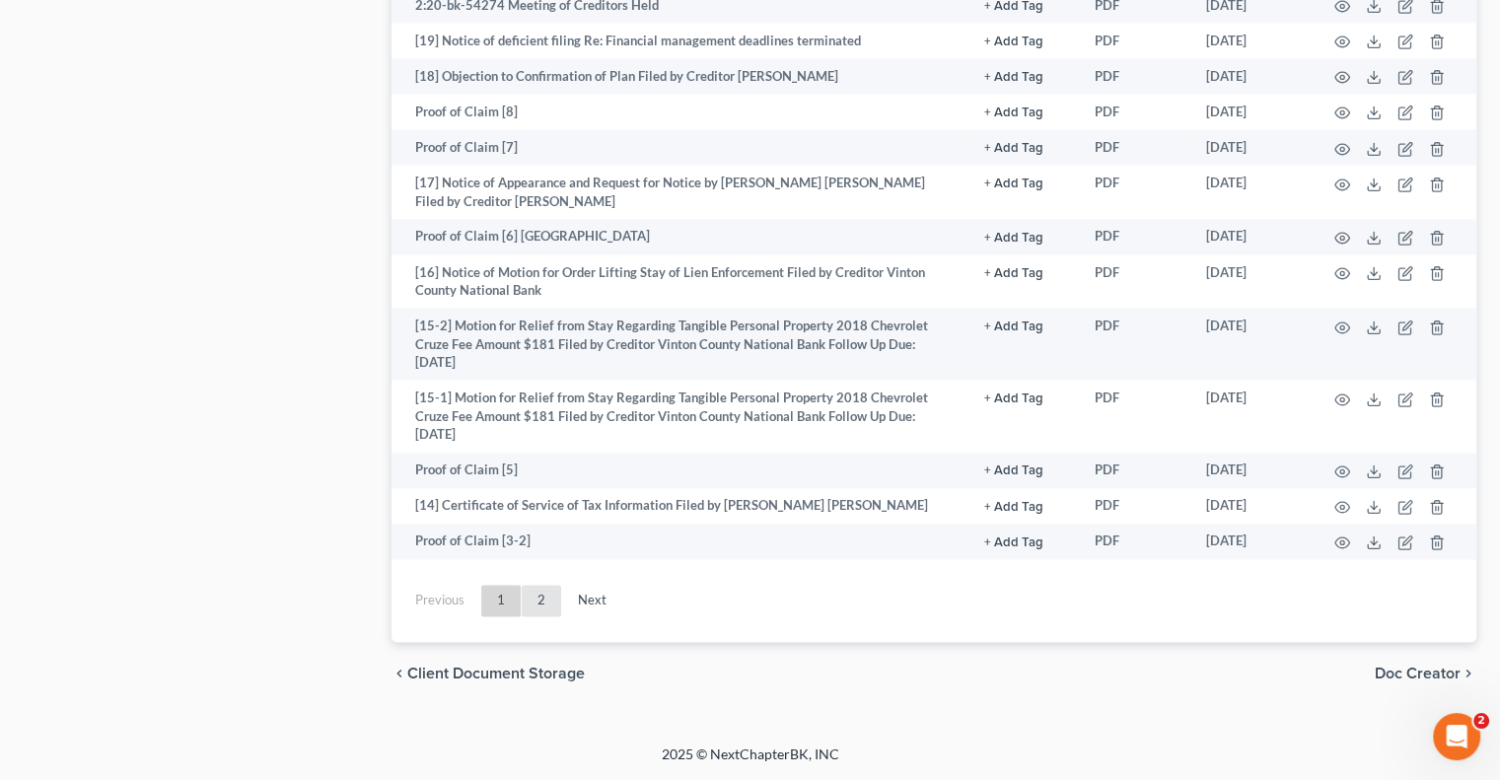
click at [543, 599] on link "2" at bounding box center [541, 601] width 39 height 32
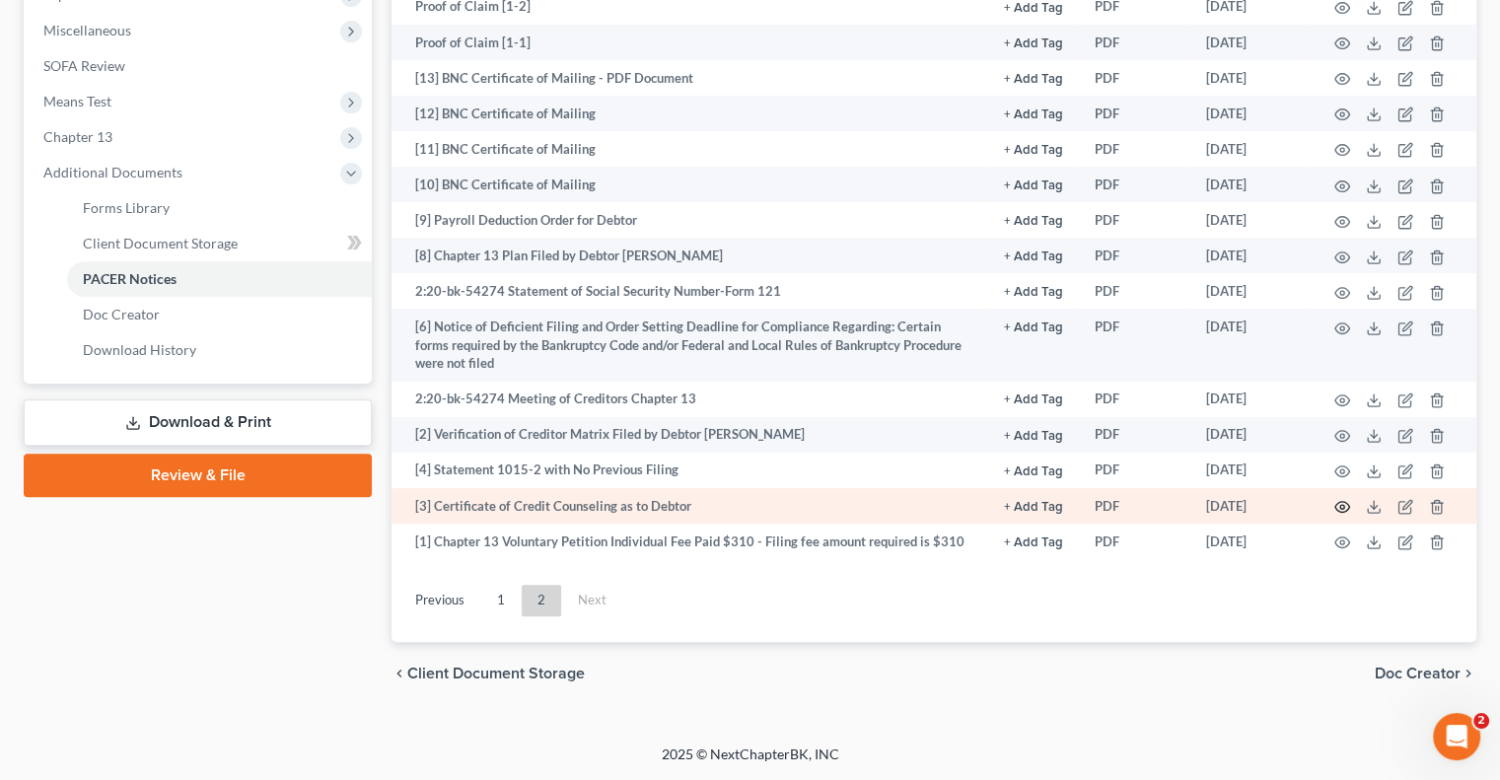
click at [1342, 506] on icon "button" at bounding box center [1343, 507] width 16 height 16
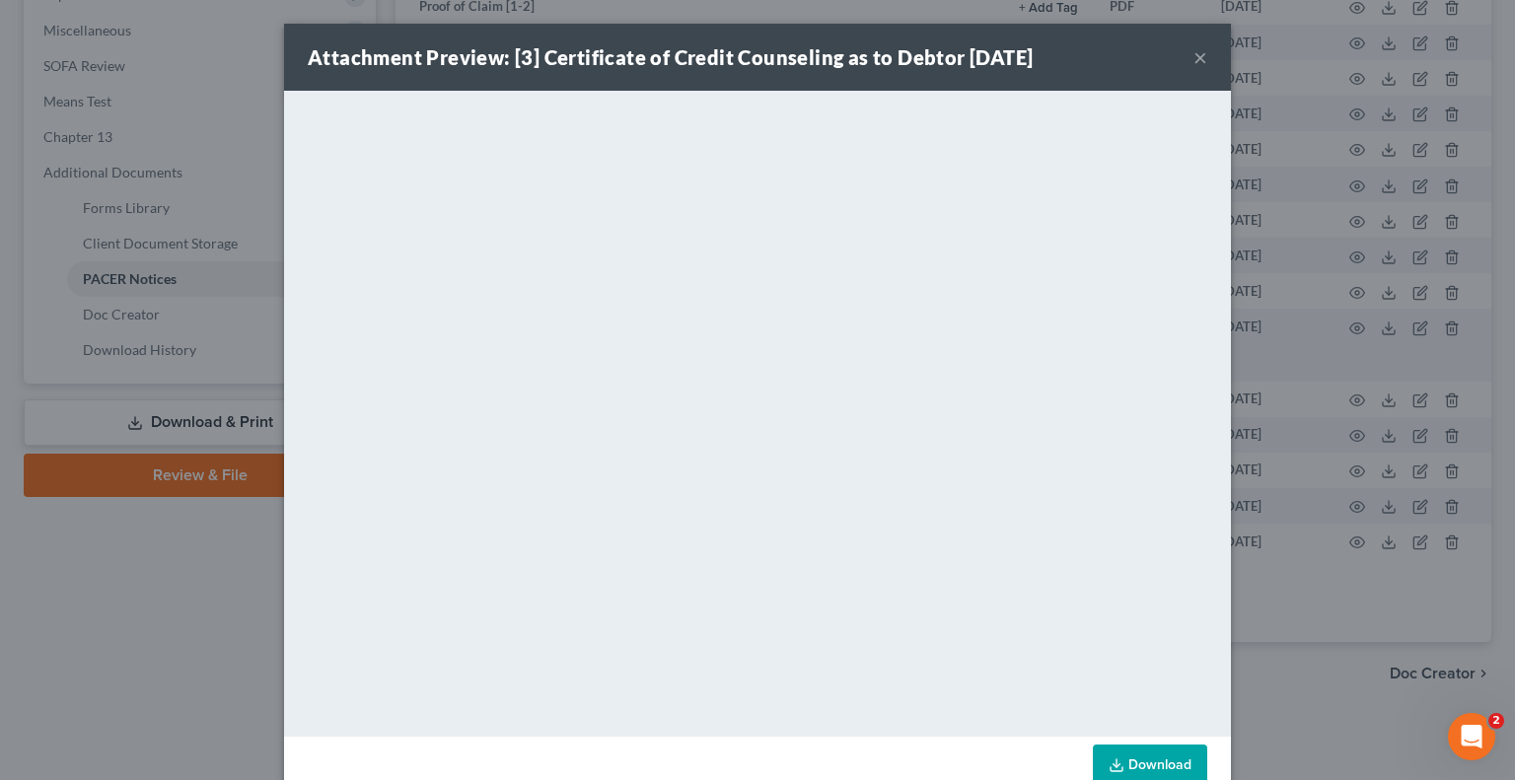
click at [1194, 59] on button "×" at bounding box center [1201, 57] width 14 height 24
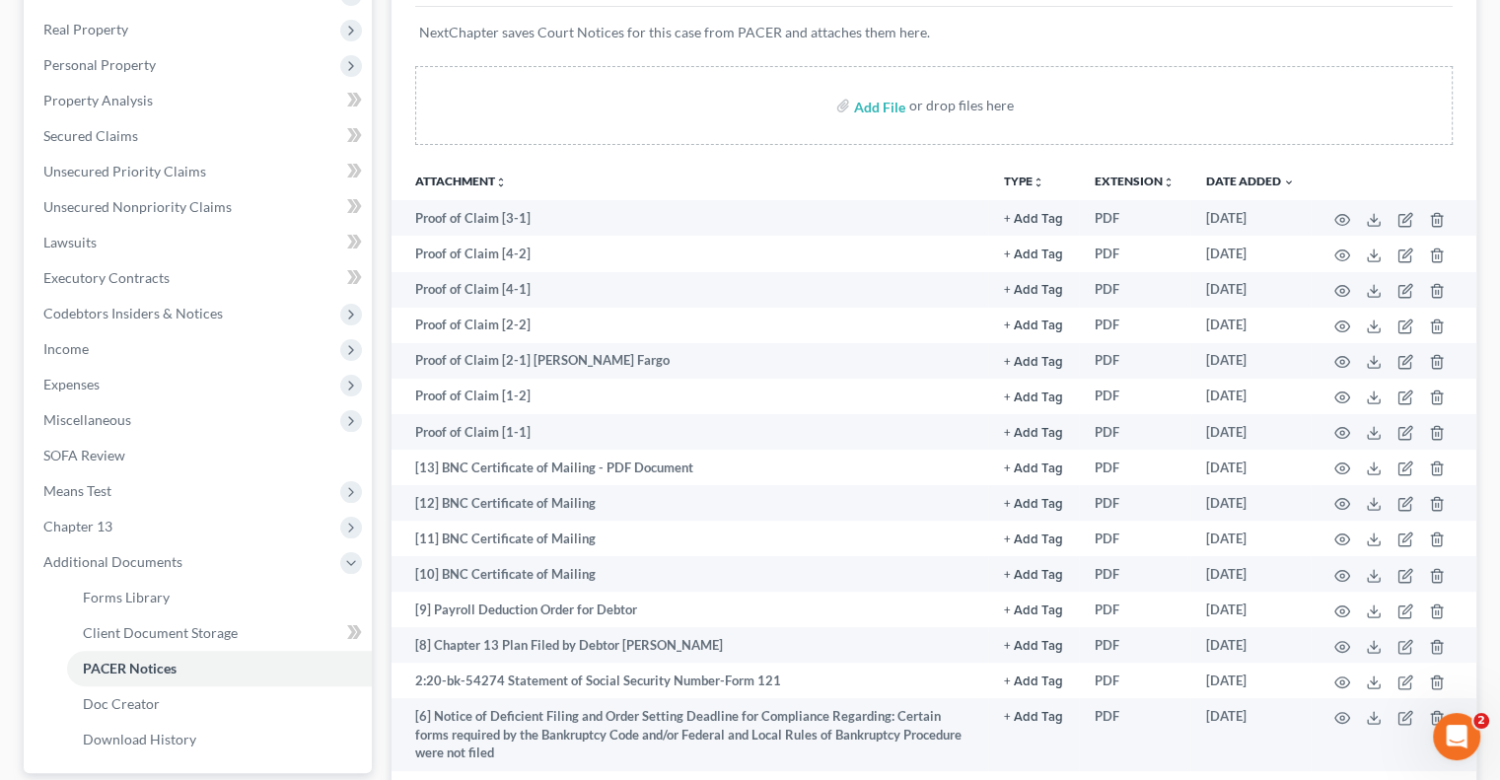
scroll to position [0, 0]
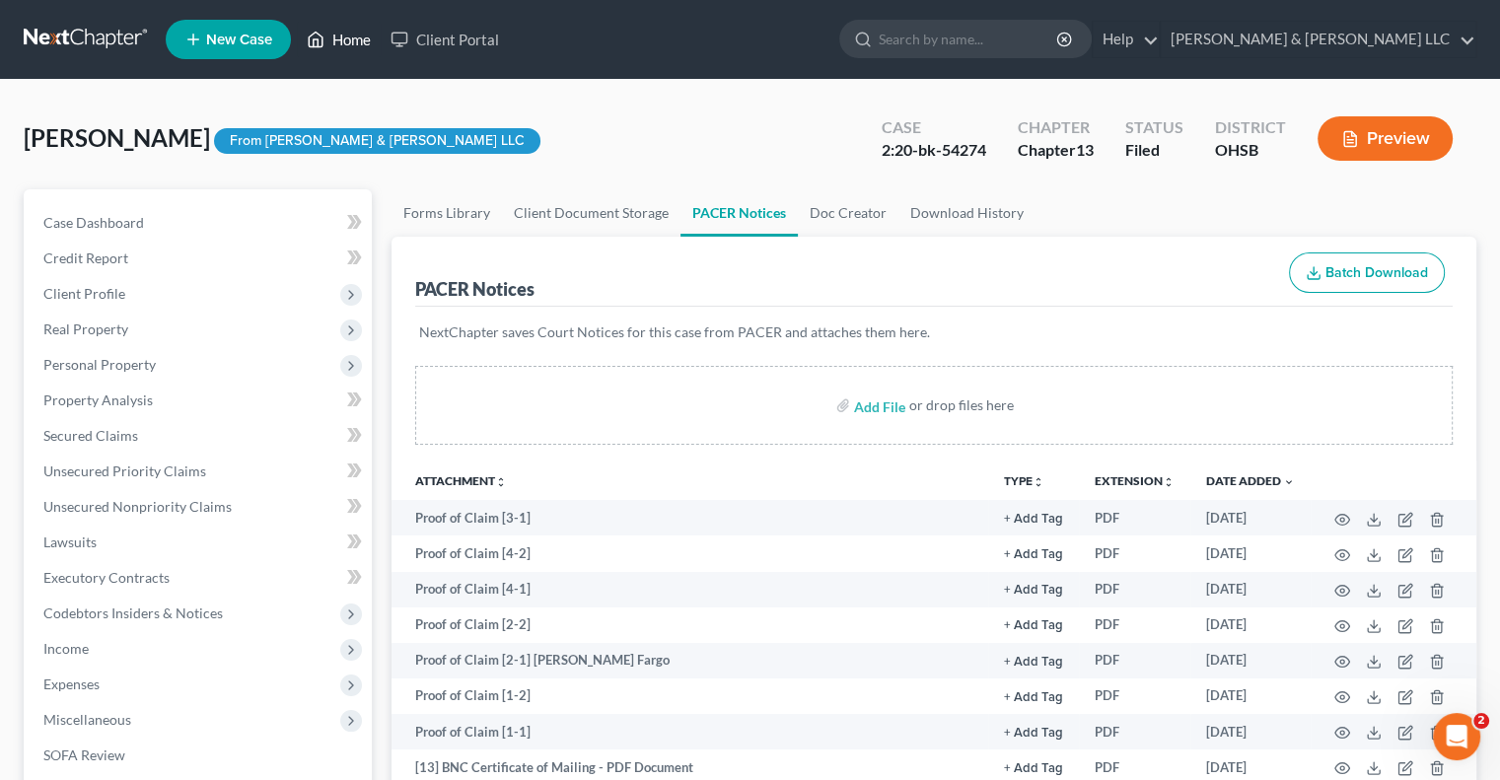
click at [333, 35] on link "Home" at bounding box center [339, 40] width 84 height 36
